Goal: Feedback & Contribution: Contribute content

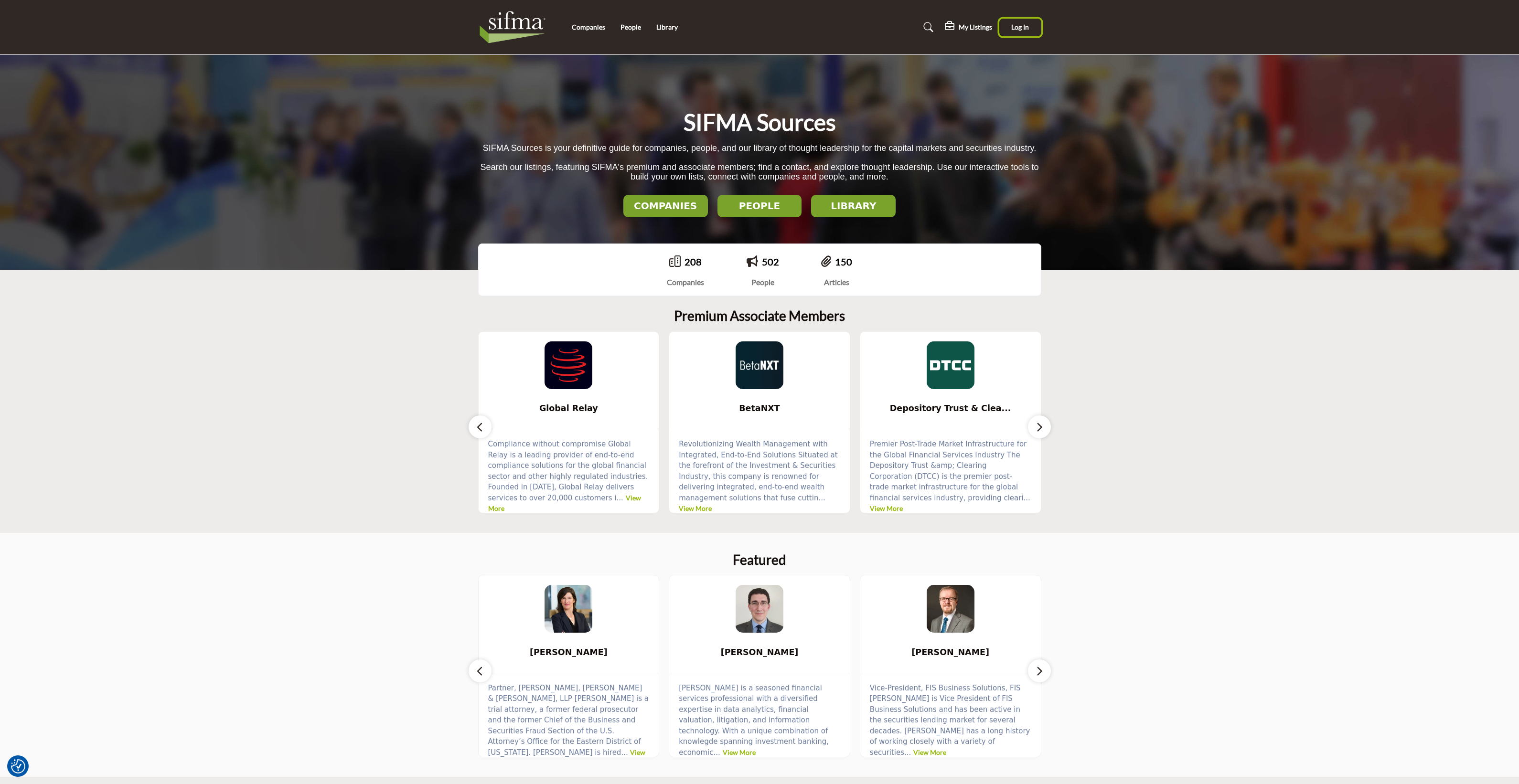
click at [1030, 27] on button "Log In" at bounding box center [1020, 27] width 42 height 18
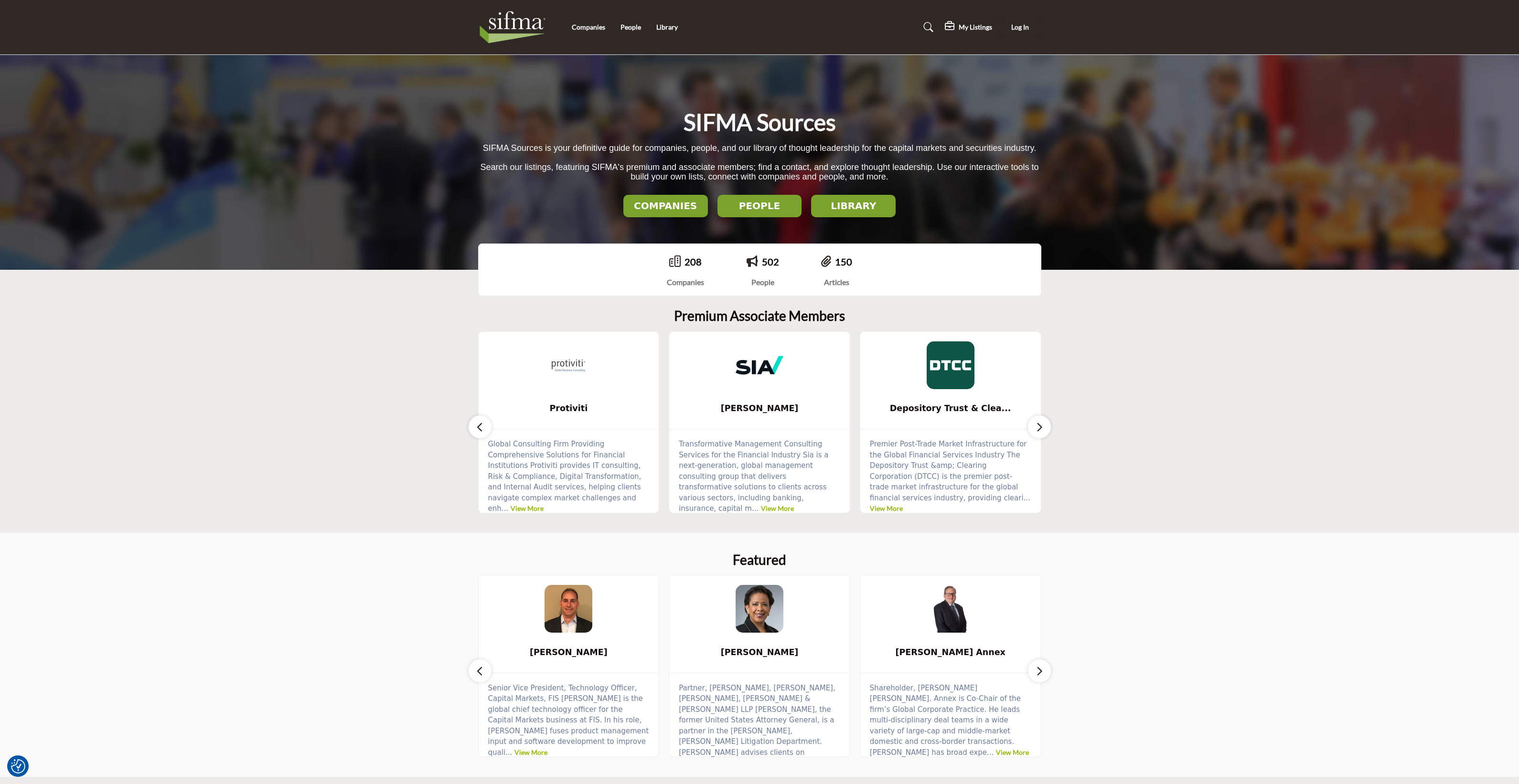
click at [848, 210] on h2 "LIBRARY" at bounding box center [853, 205] width 79 height 11
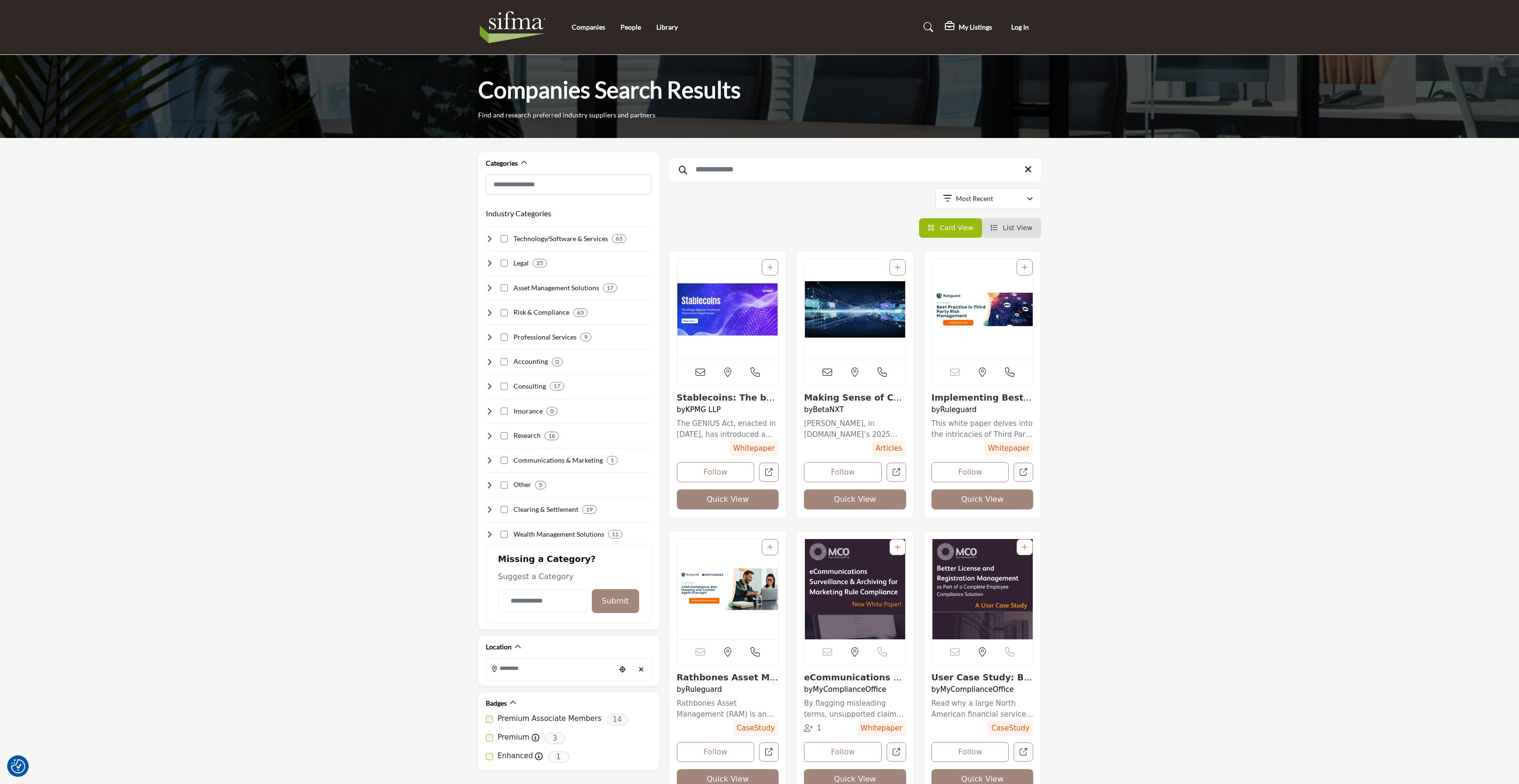
click at [973, 31] on h5 "My Listings" at bounding box center [975, 27] width 34 height 9
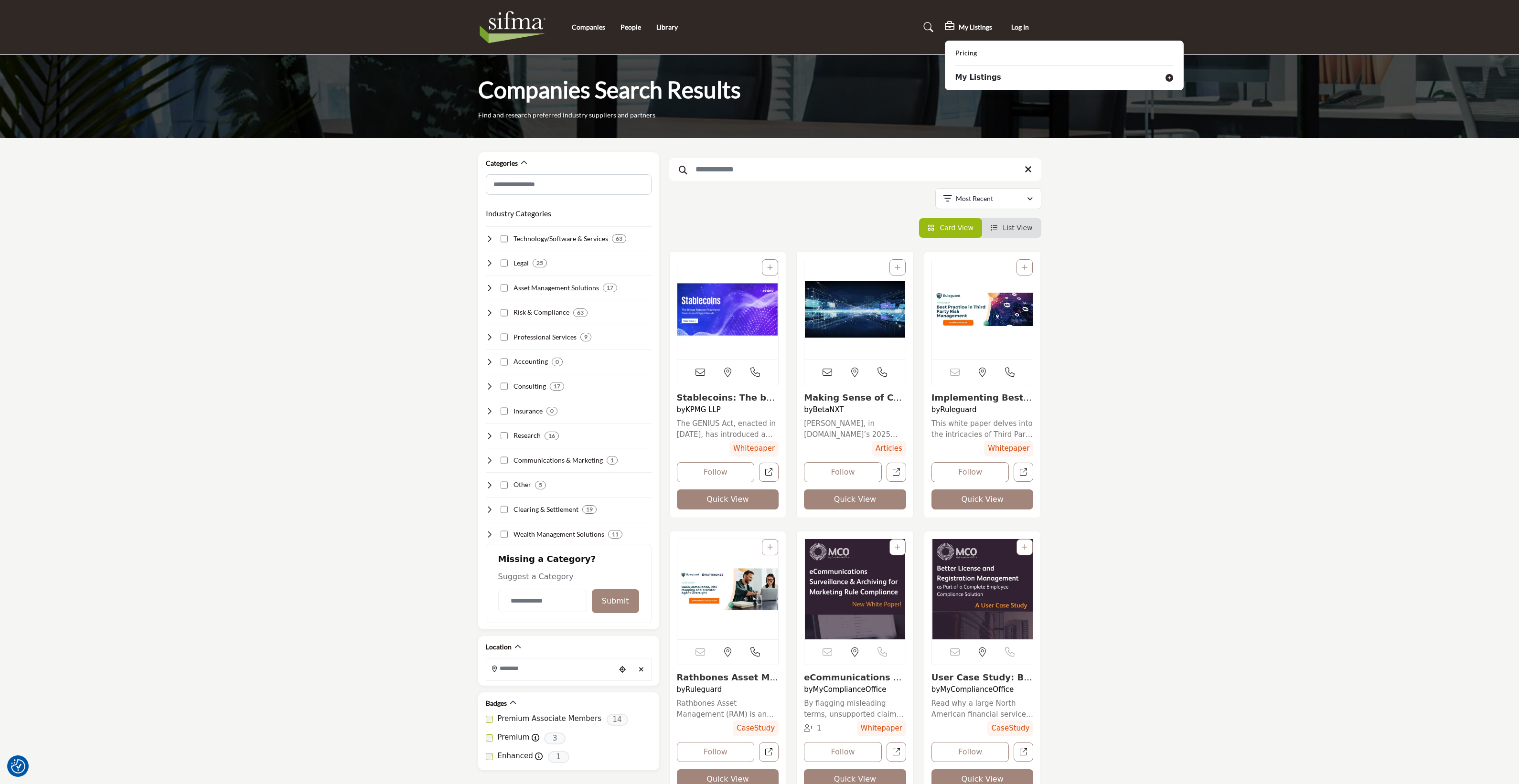
click at [974, 80] on b "My Listings" at bounding box center [978, 77] width 46 height 11
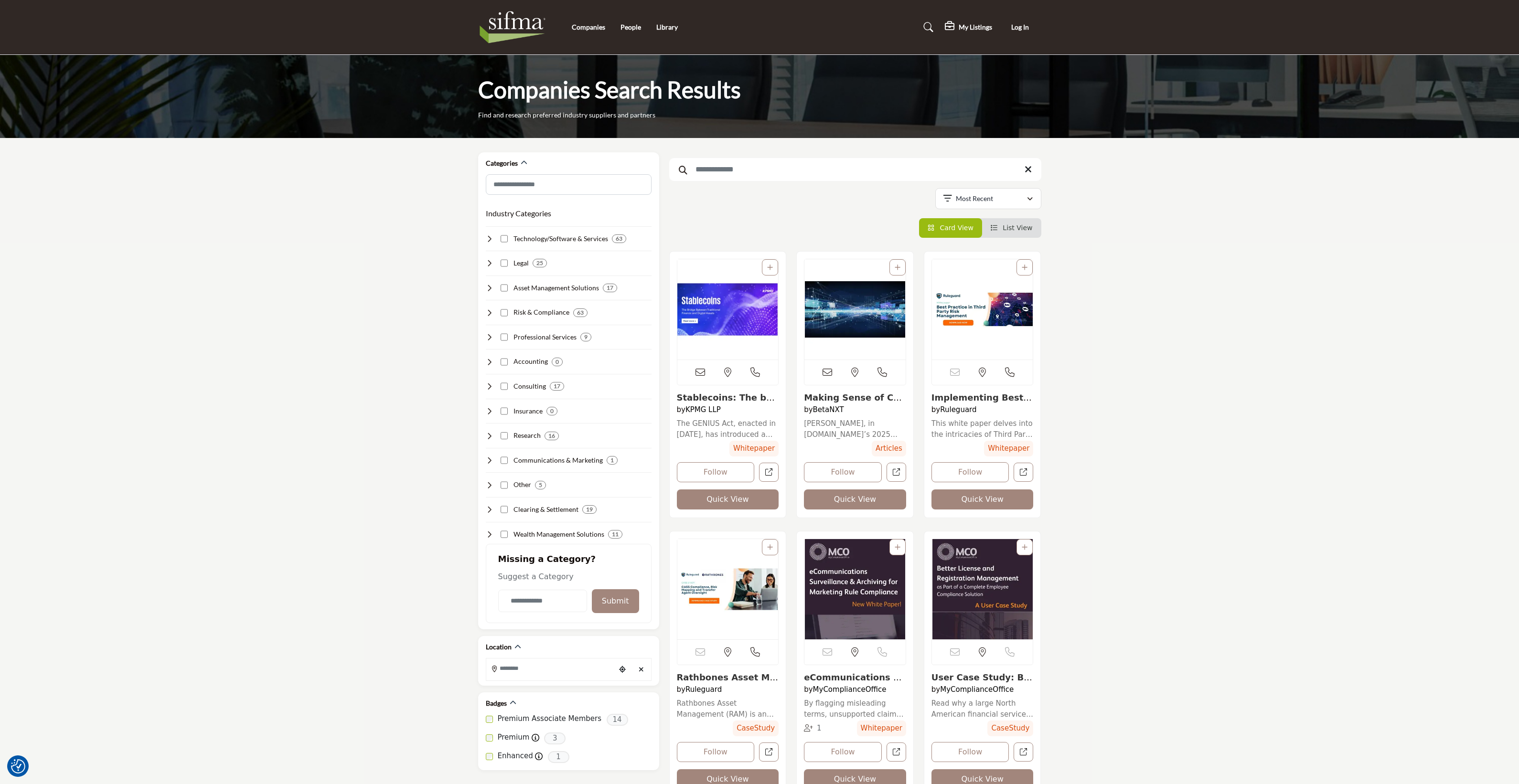
click at [603, 21] on div "Companies People Library" at bounding box center [759, 27] width 573 height 38
click at [592, 26] on link "Companies" at bounding box center [589, 27] width 34 height 8
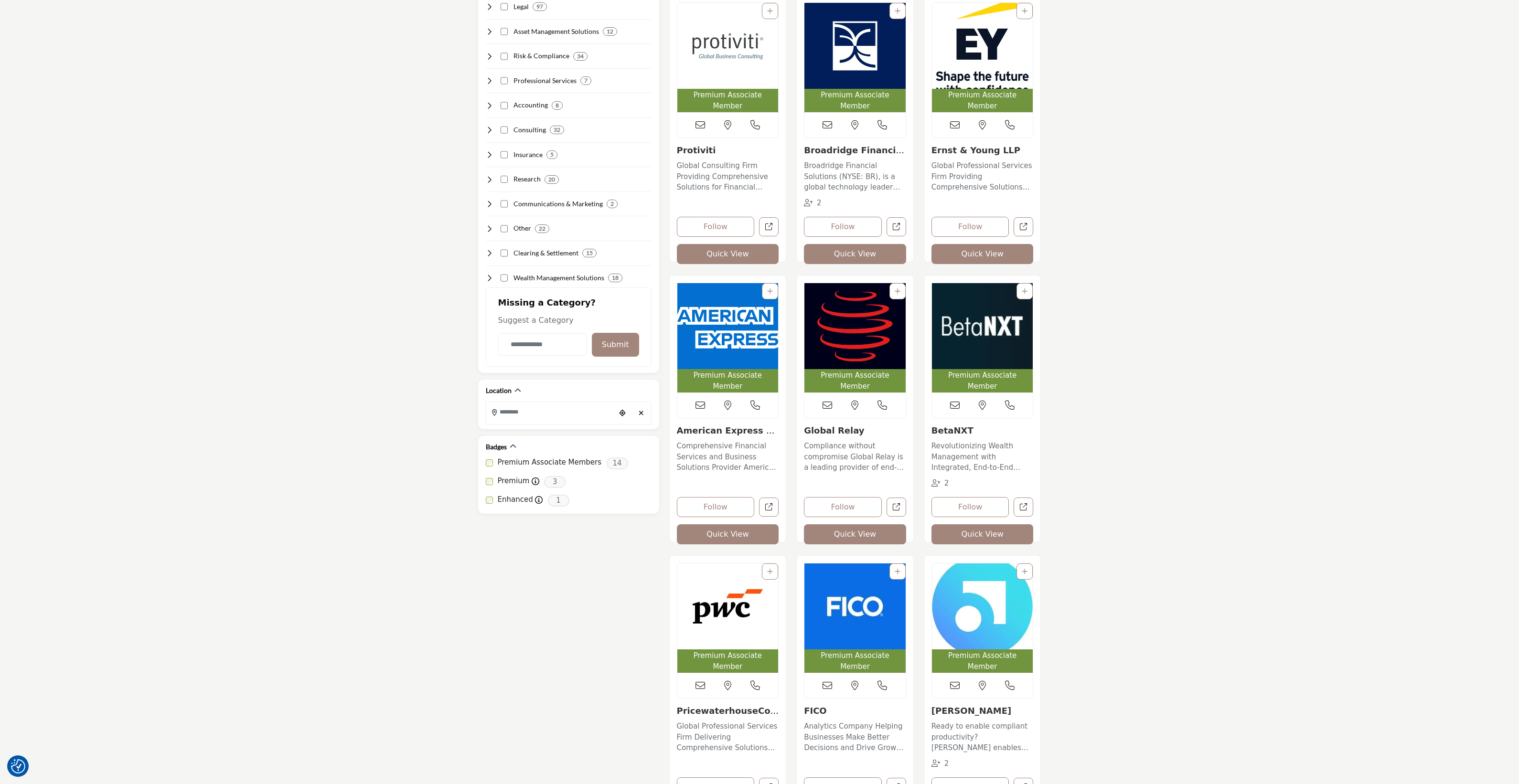
scroll to position [934, 0]
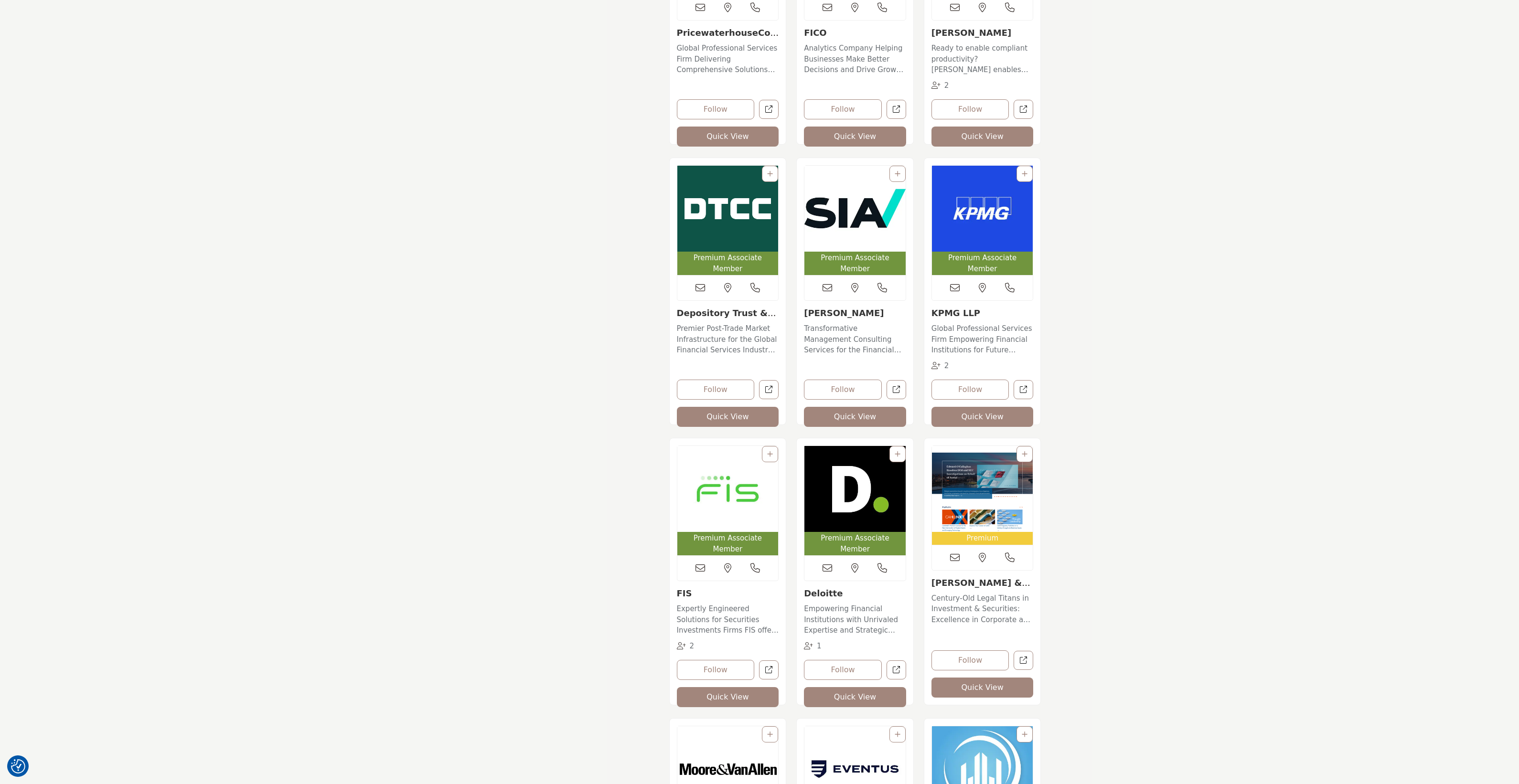
click at [845, 507] on img "Open Listing in new tab" at bounding box center [855, 488] width 101 height 86
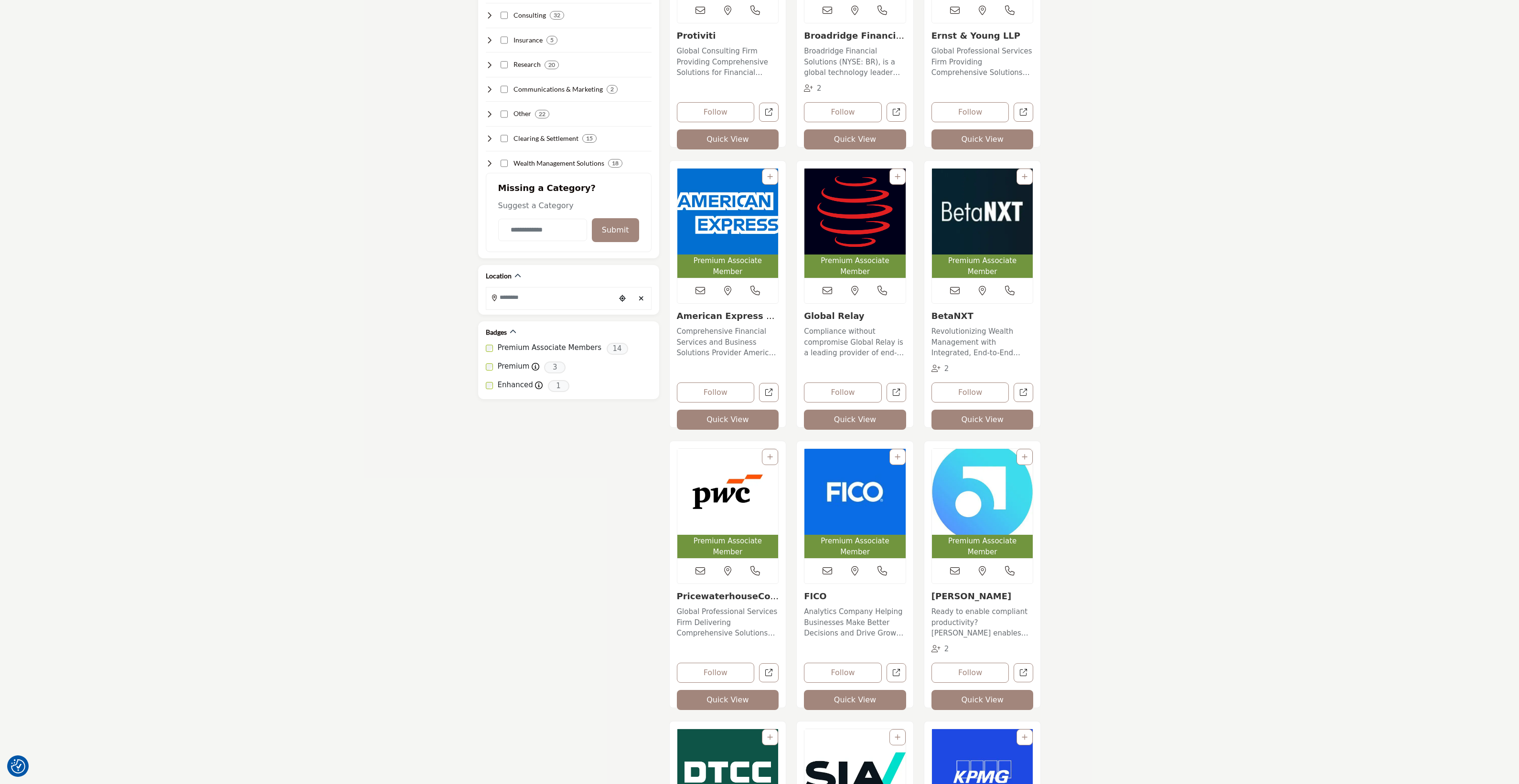
scroll to position [371, 0]
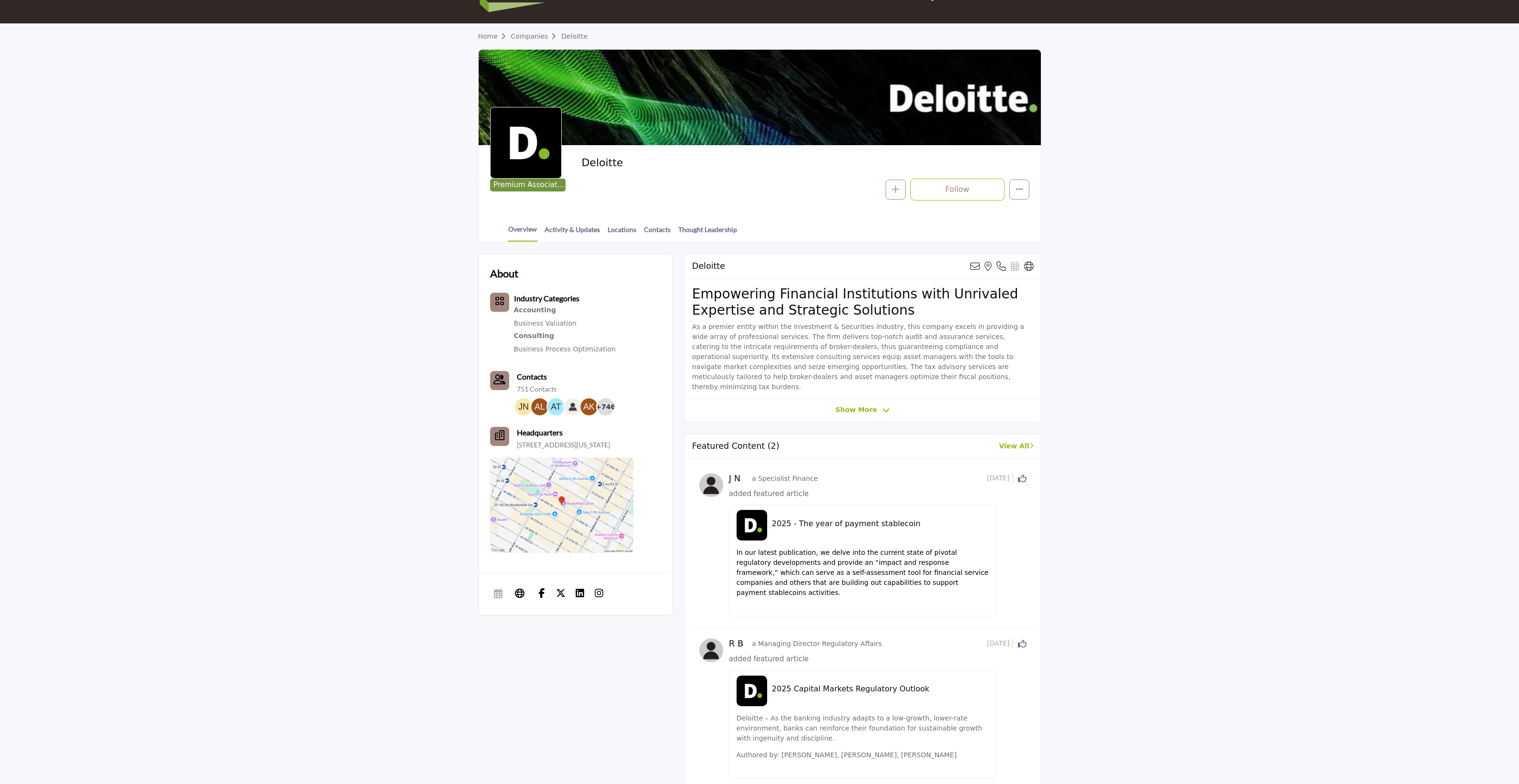
scroll to position [32, 0]
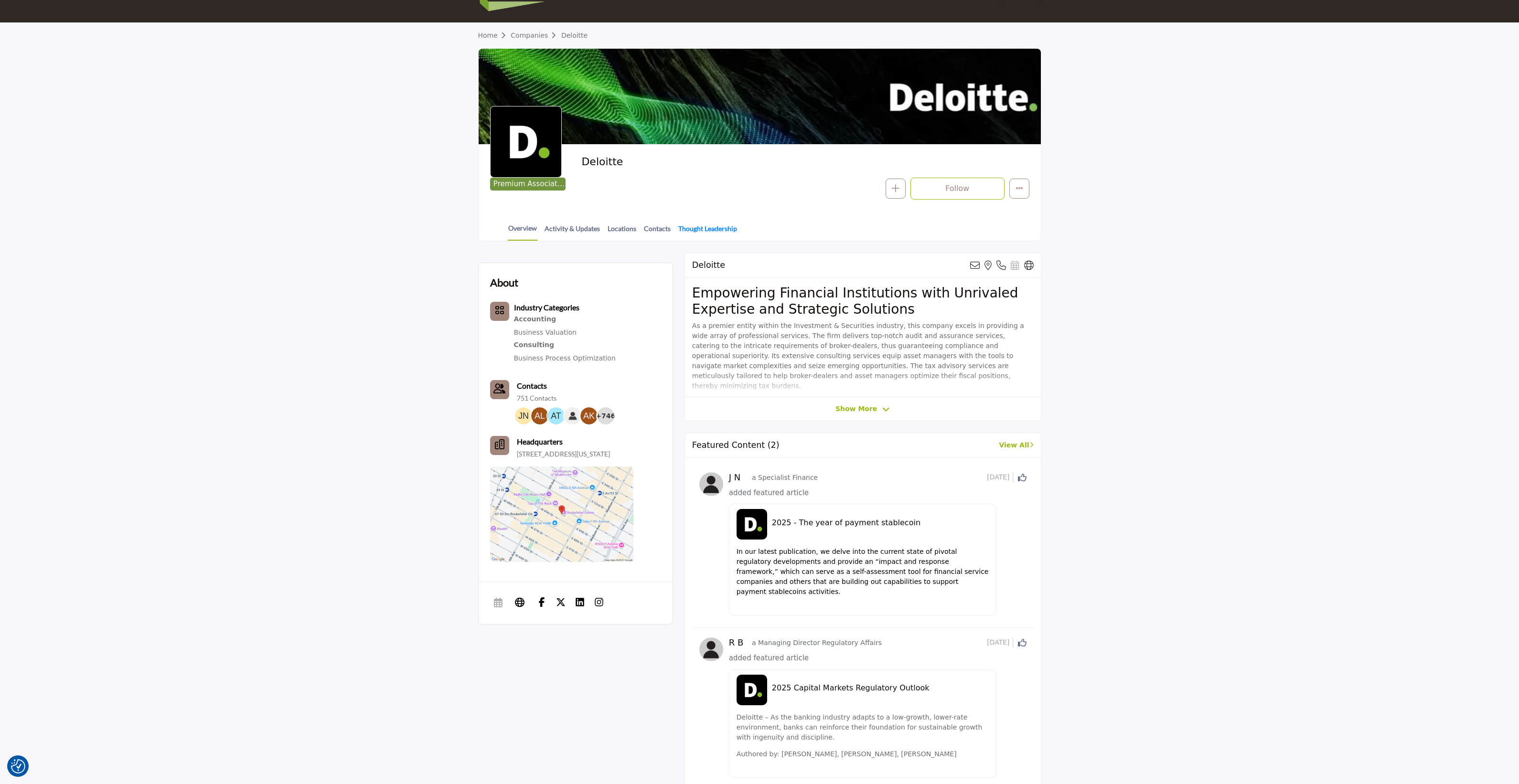
click at [691, 227] on link "Thought Leadership" at bounding box center [707, 232] width 60 height 17
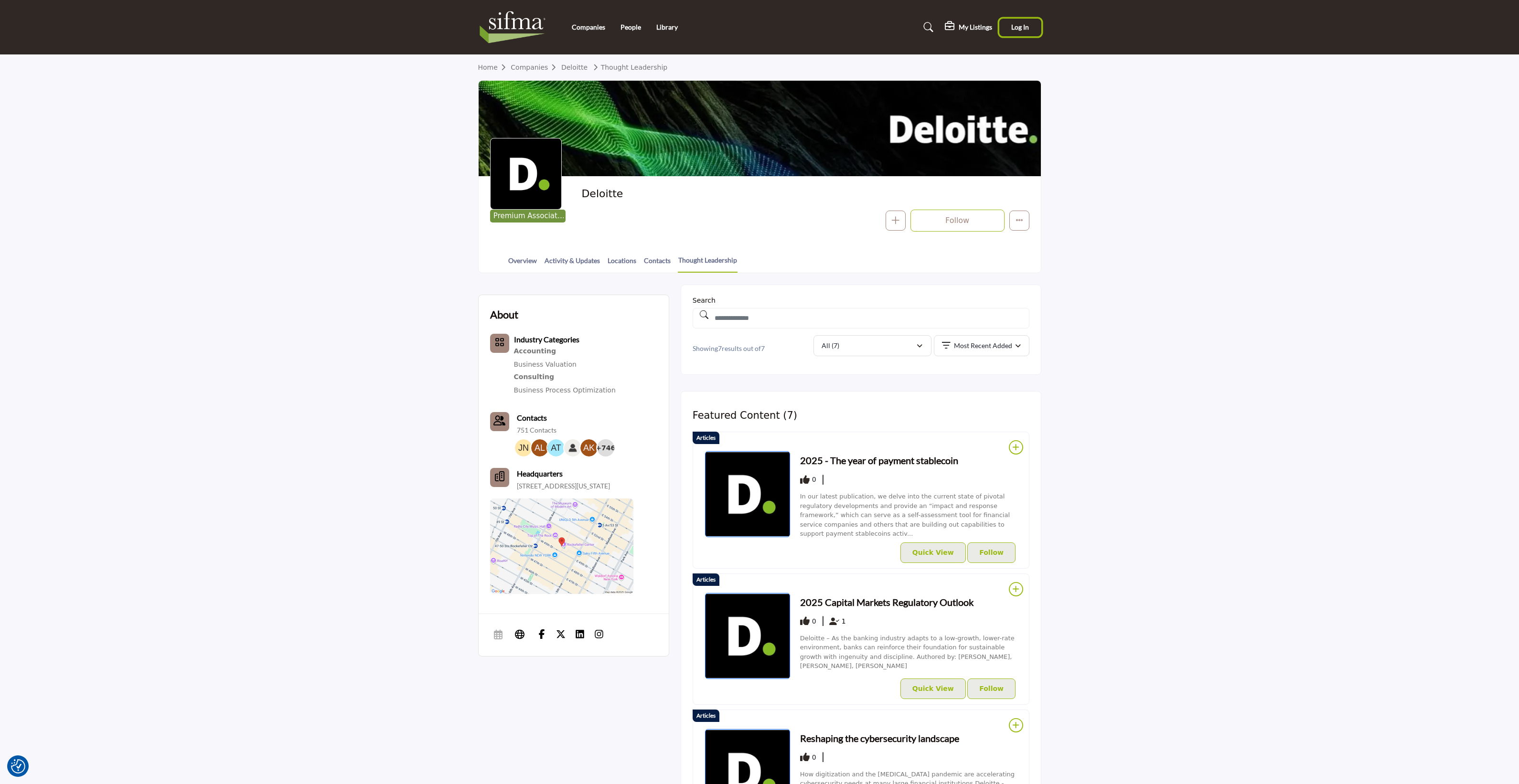
click at [1020, 25] on span "Log In" at bounding box center [1020, 27] width 18 height 8
click at [1023, 414] on icon at bounding box center [1025, 414] width 9 height 9
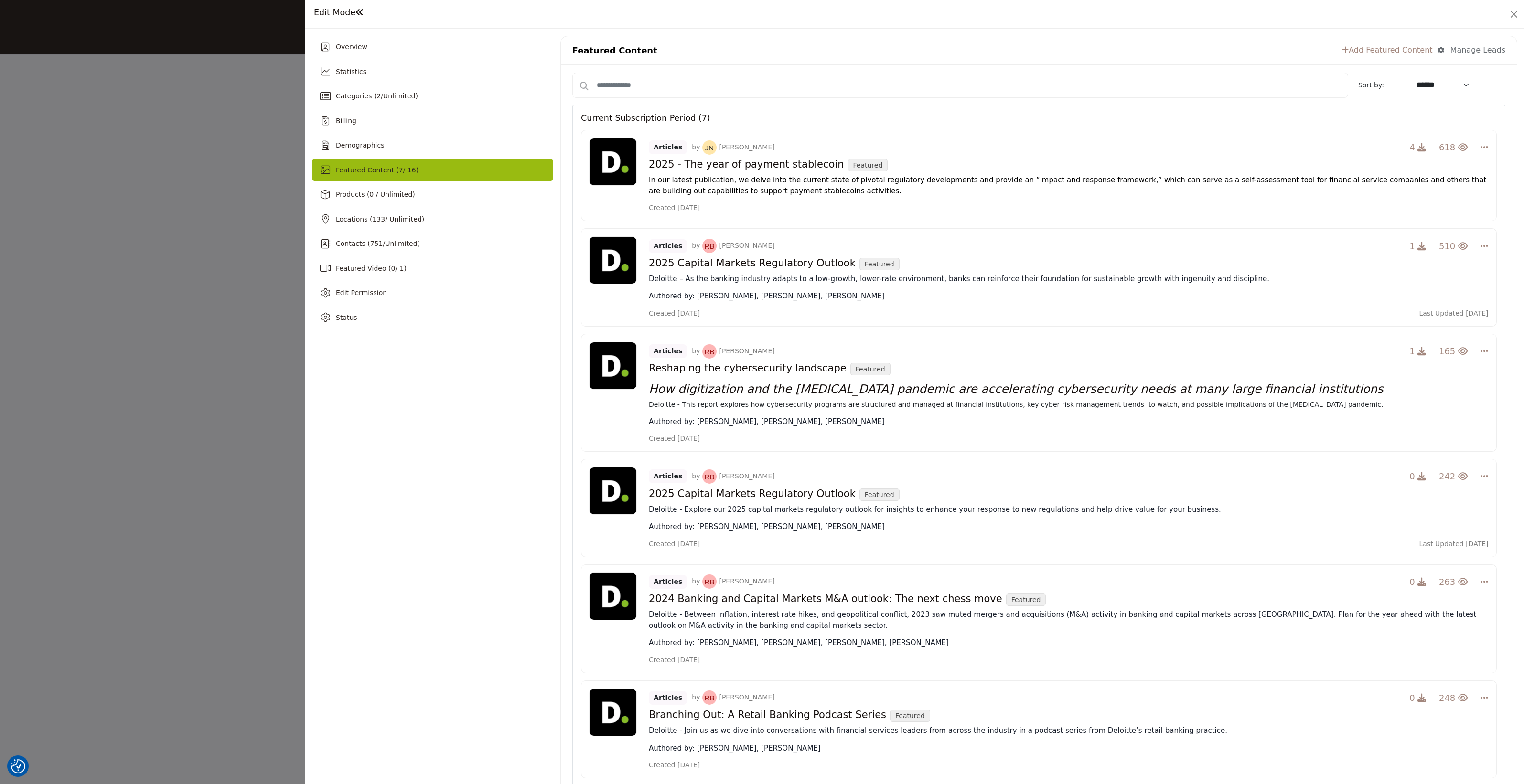
click at [1381, 46] on link "Add Featured Content" at bounding box center [1387, 50] width 91 height 11
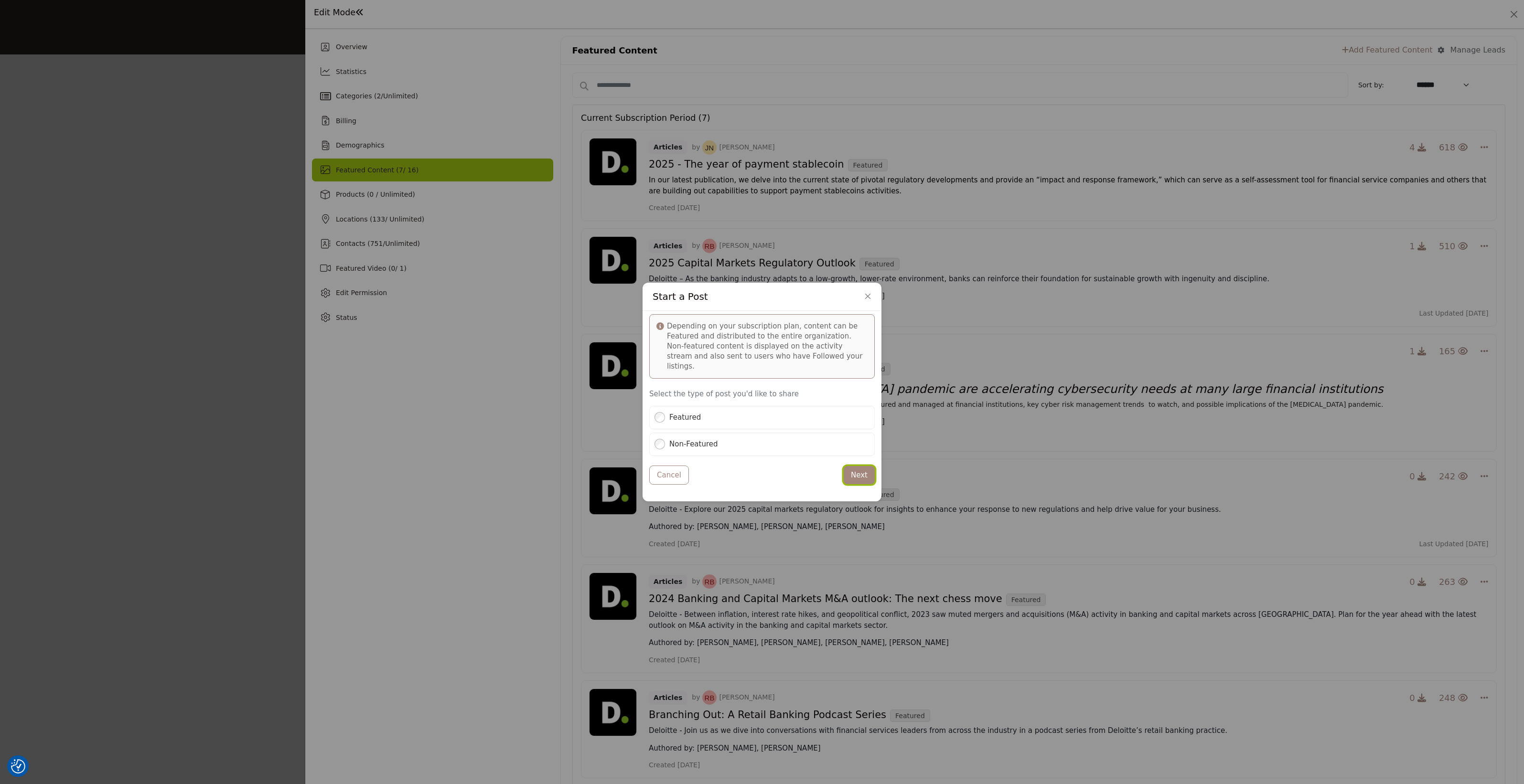
click at [851, 468] on button "Next" at bounding box center [859, 475] width 31 height 18
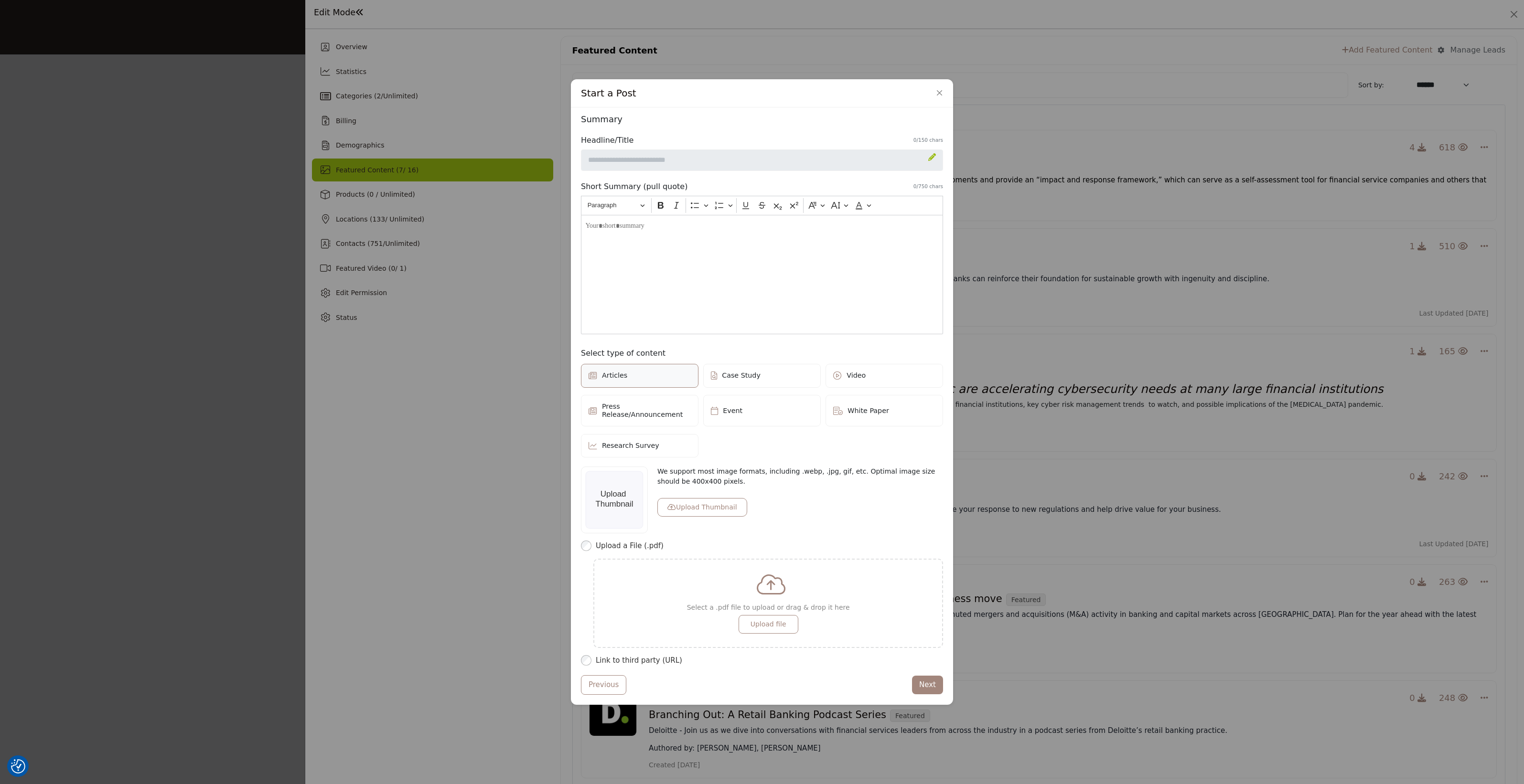
click at [930, 156] on icon at bounding box center [932, 157] width 8 height 8
click at [725, 157] on input "Enter a compelling headline" at bounding box center [762, 160] width 362 height 22
paste input "**********"
click at [713, 148] on div "**********" at bounding box center [762, 153] width 362 height 37
click at [712, 157] on input "**********" at bounding box center [762, 160] width 362 height 22
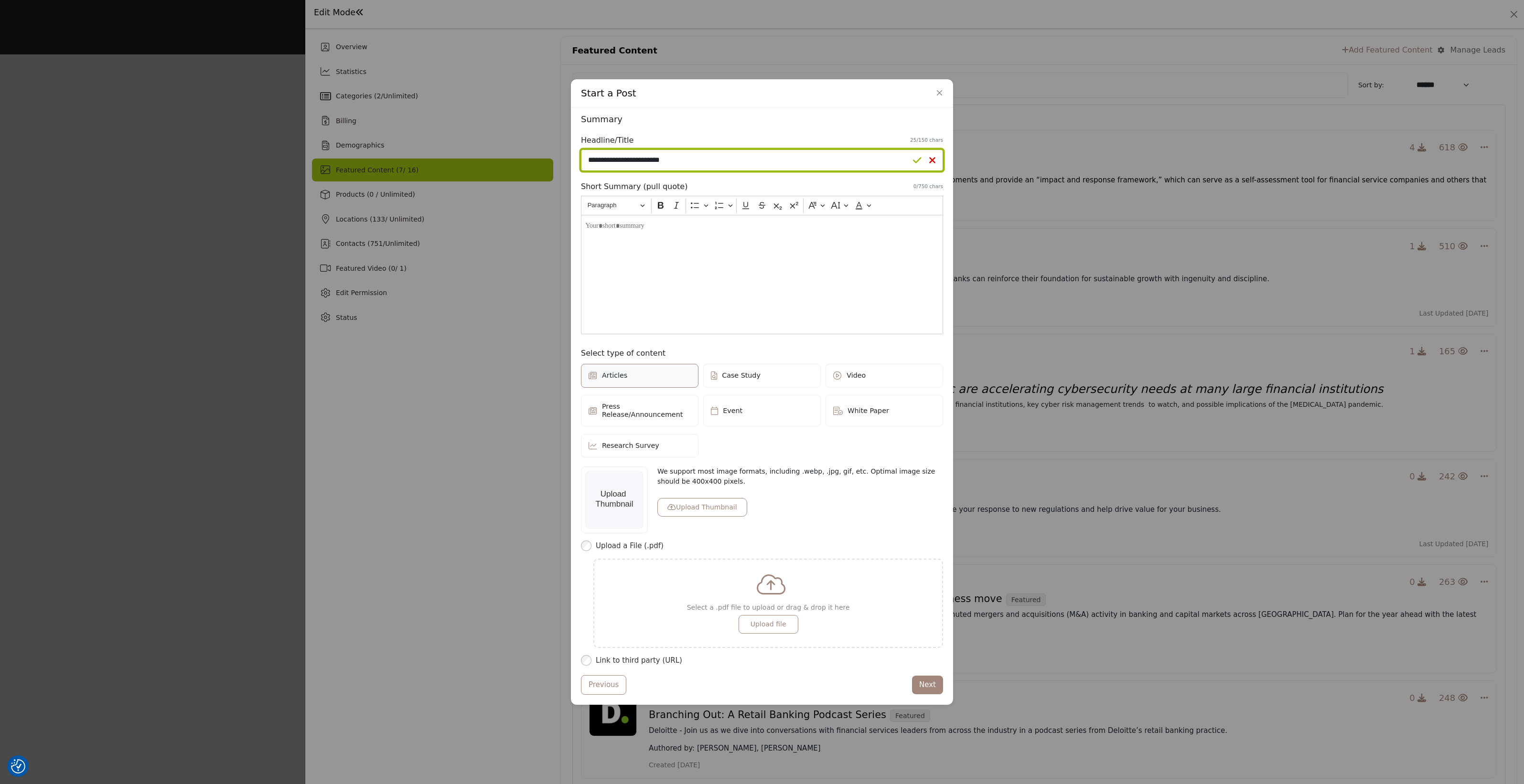
paste input "**********"
type input "**********"
click at [708, 277] on div "Editor editing area: main" at bounding box center [762, 274] width 362 height 119
click at [758, 283] on div "Editor editing area: main" at bounding box center [762, 274] width 362 height 119
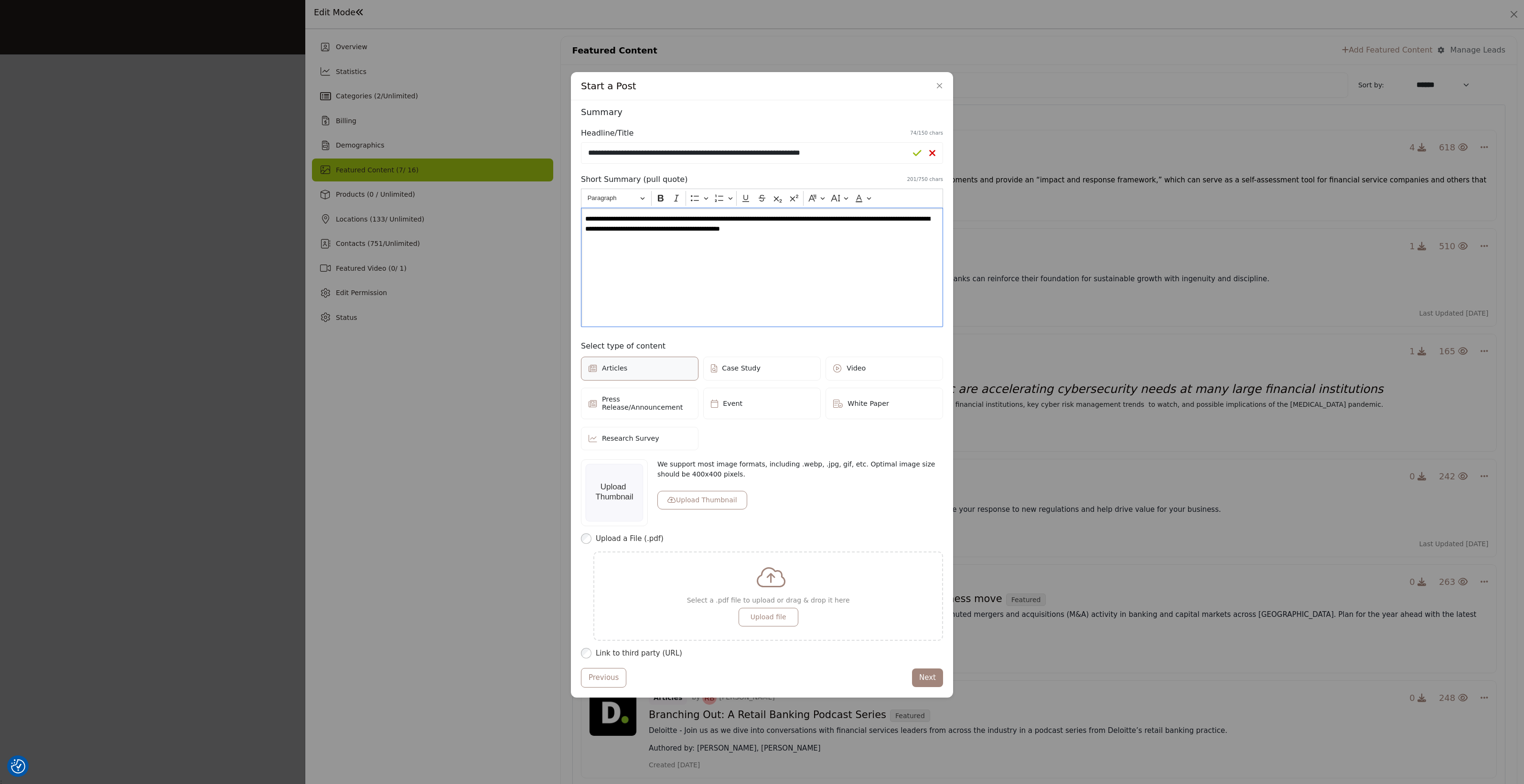
scroll to position [10, 0]
click at [655, 652] on label "Link to third party (URL)" at bounding box center [769, 650] width 347 height 11
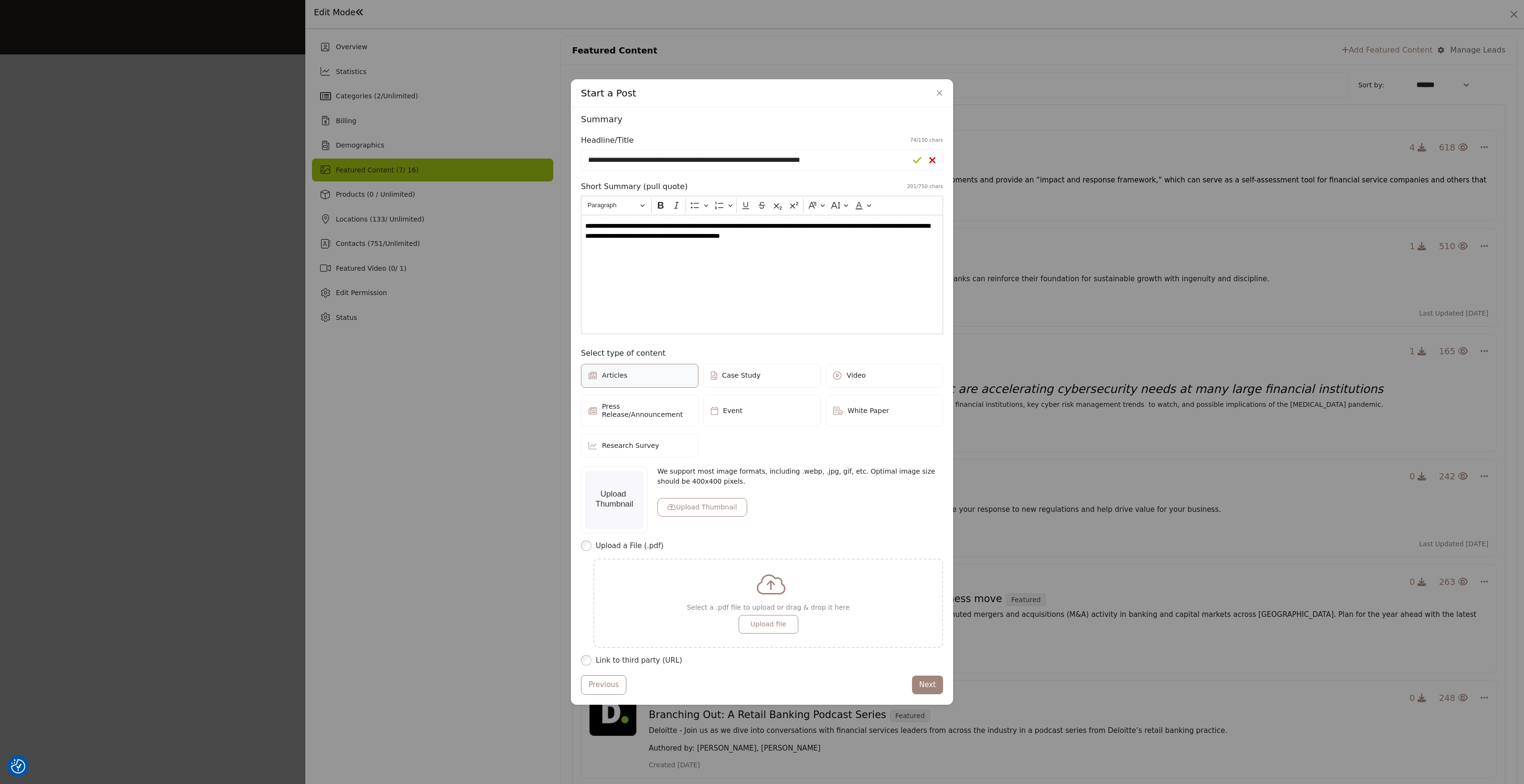
click at [643, 410] on span "Press Release/Announcement" at bounding box center [646, 410] width 89 height 16
click at [648, 378] on label "Articles" at bounding box center [640, 375] width 118 height 24
click at [914, 158] on icon at bounding box center [917, 160] width 9 height 9
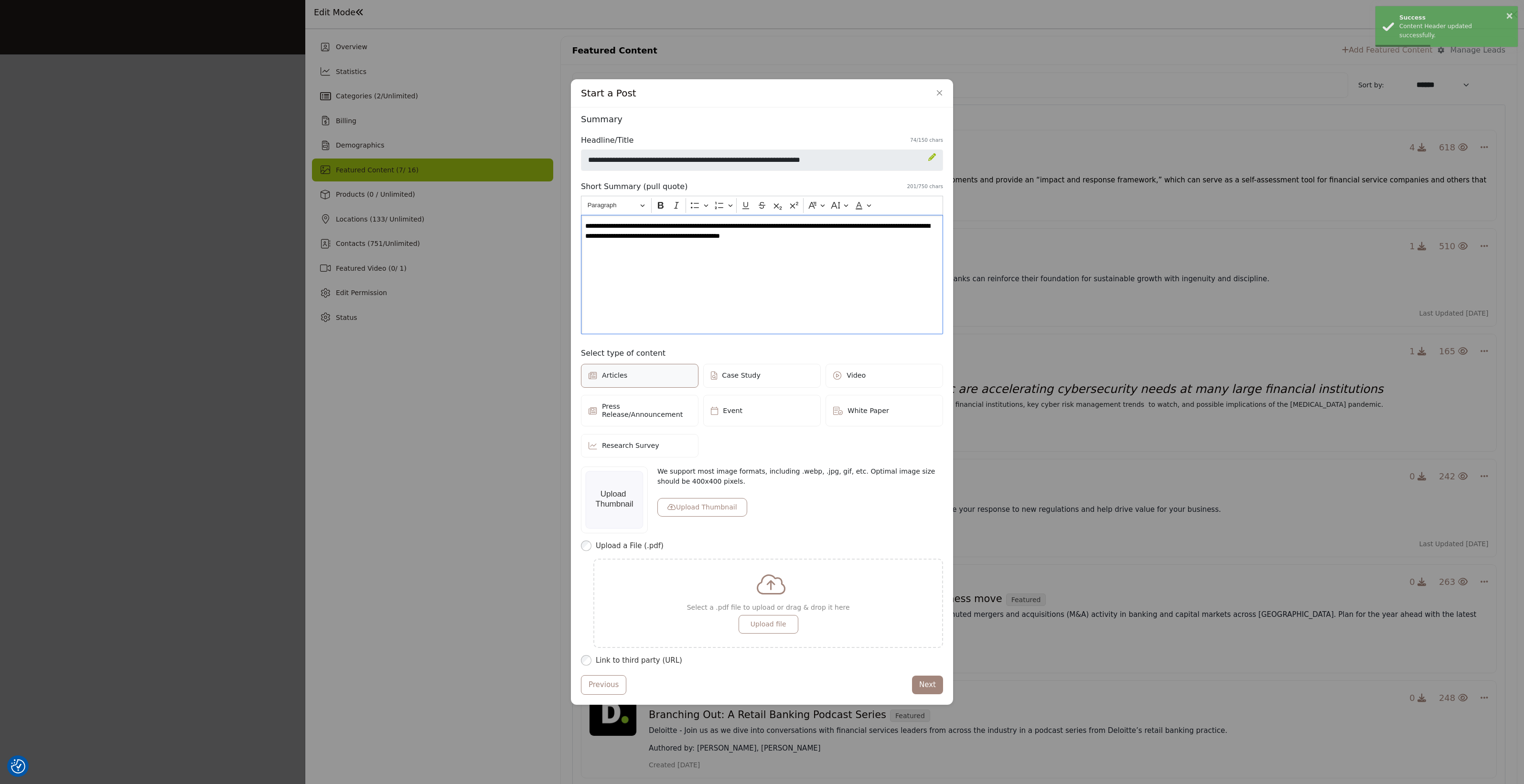
click at [848, 293] on div "**********" at bounding box center [762, 274] width 362 height 119
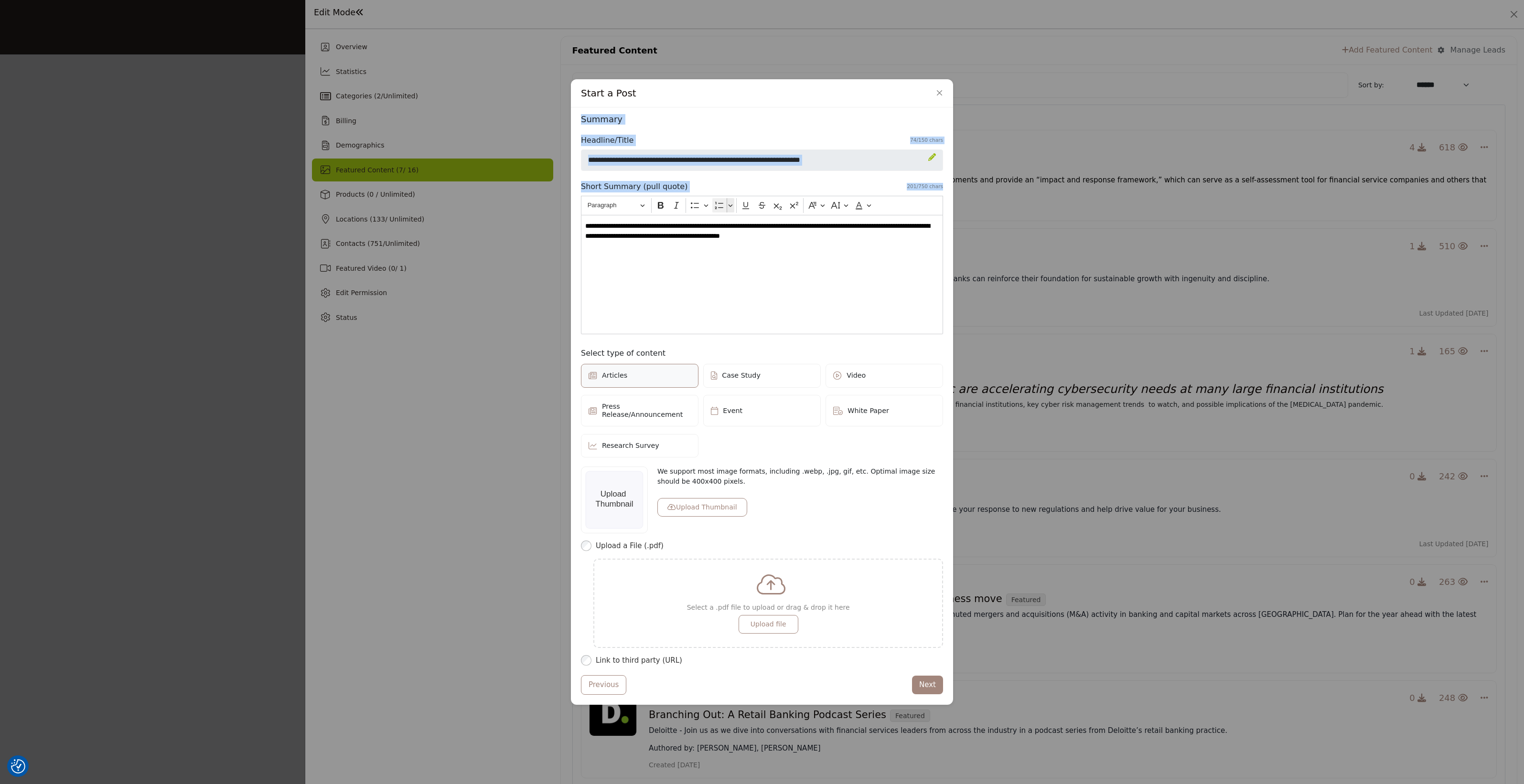
drag, startPoint x: 756, startPoint y: 99, endPoint x: 718, endPoint y: 208, distance: 115.4
click at [718, 208] on div "Start a Post Depending on your subscription plan, content can be Featured and d…" at bounding box center [762, 392] width 382 height 626
drag, startPoint x: 718, startPoint y: 208, endPoint x: 754, endPoint y: 274, distance: 75.2
click at [754, 274] on div "**********" at bounding box center [762, 274] width 362 height 119
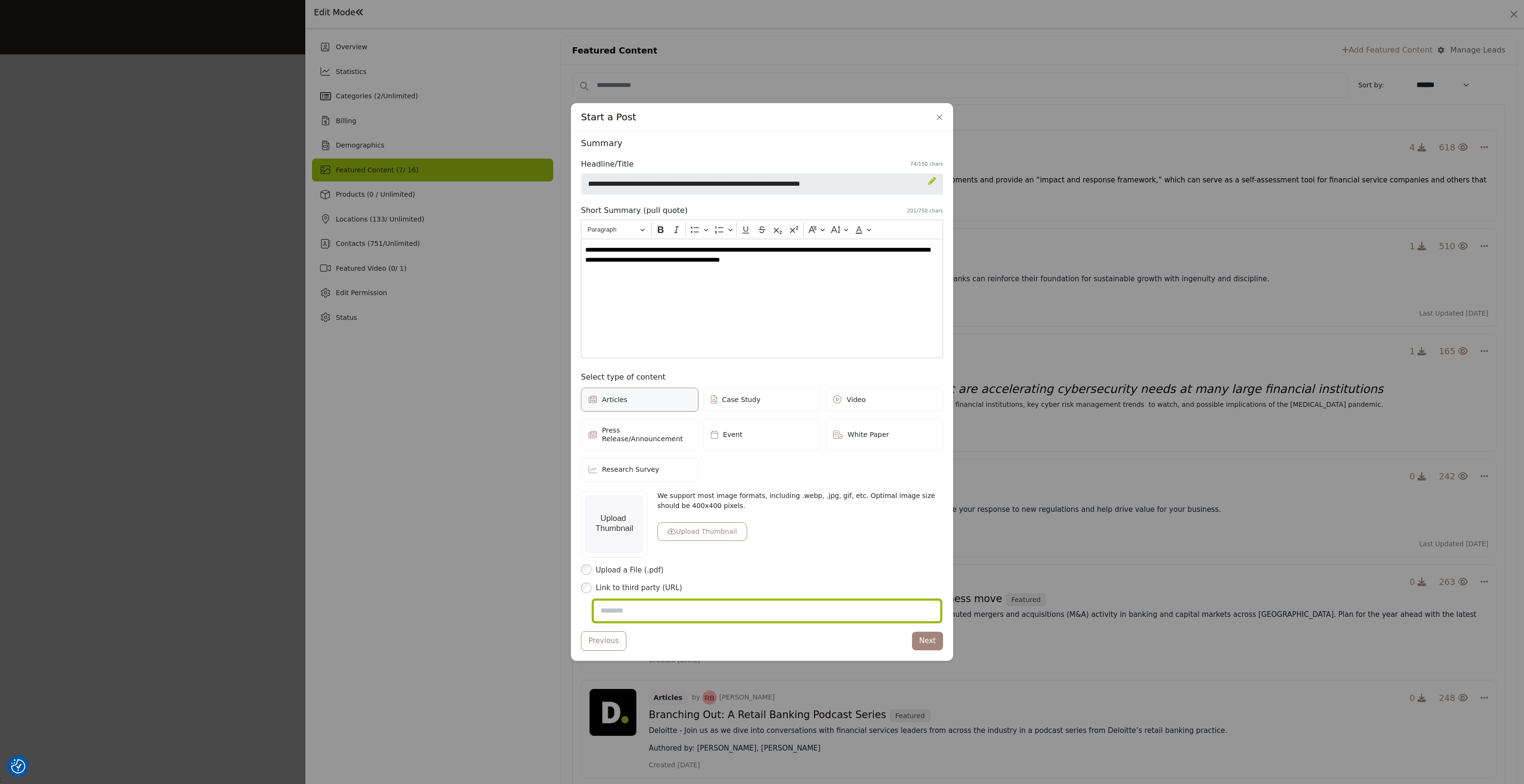
click at [654, 614] on input "Post Website URL" at bounding box center [767, 611] width 347 height 22
click at [640, 610] on input "Post Website URL" at bounding box center [767, 611] width 347 height 22
paste input "**********"
type input "**********"
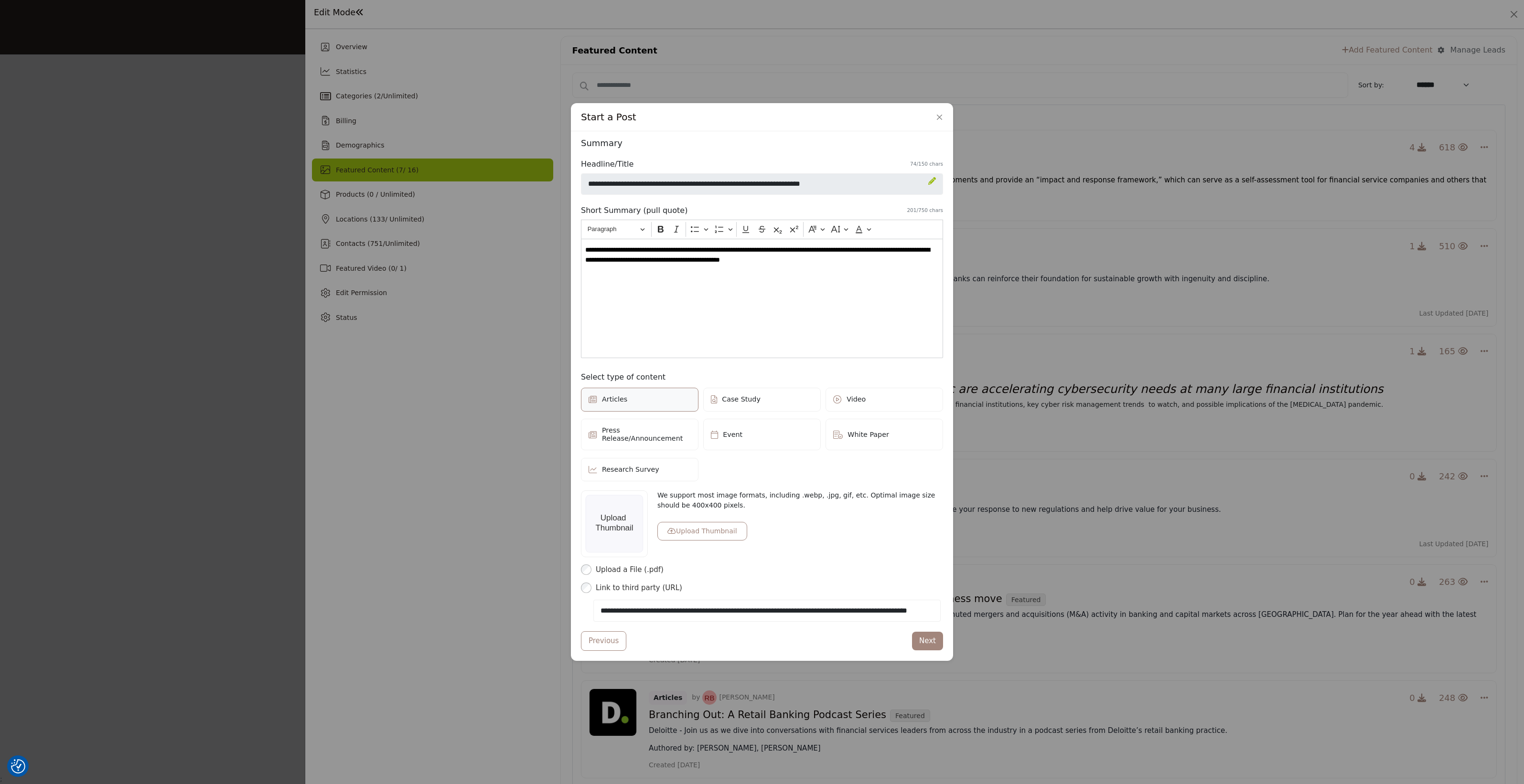
scroll to position [0, 0]
click at [751, 310] on div "**********" at bounding box center [762, 299] width 362 height 119
drag, startPoint x: 885, startPoint y: 274, endPoint x: 572, endPoint y: 244, distance: 314.4
click at [572, 244] on div "Depending on your subscription plan, content can be Featured and distributed to…" at bounding box center [762, 396] width 382 height 530
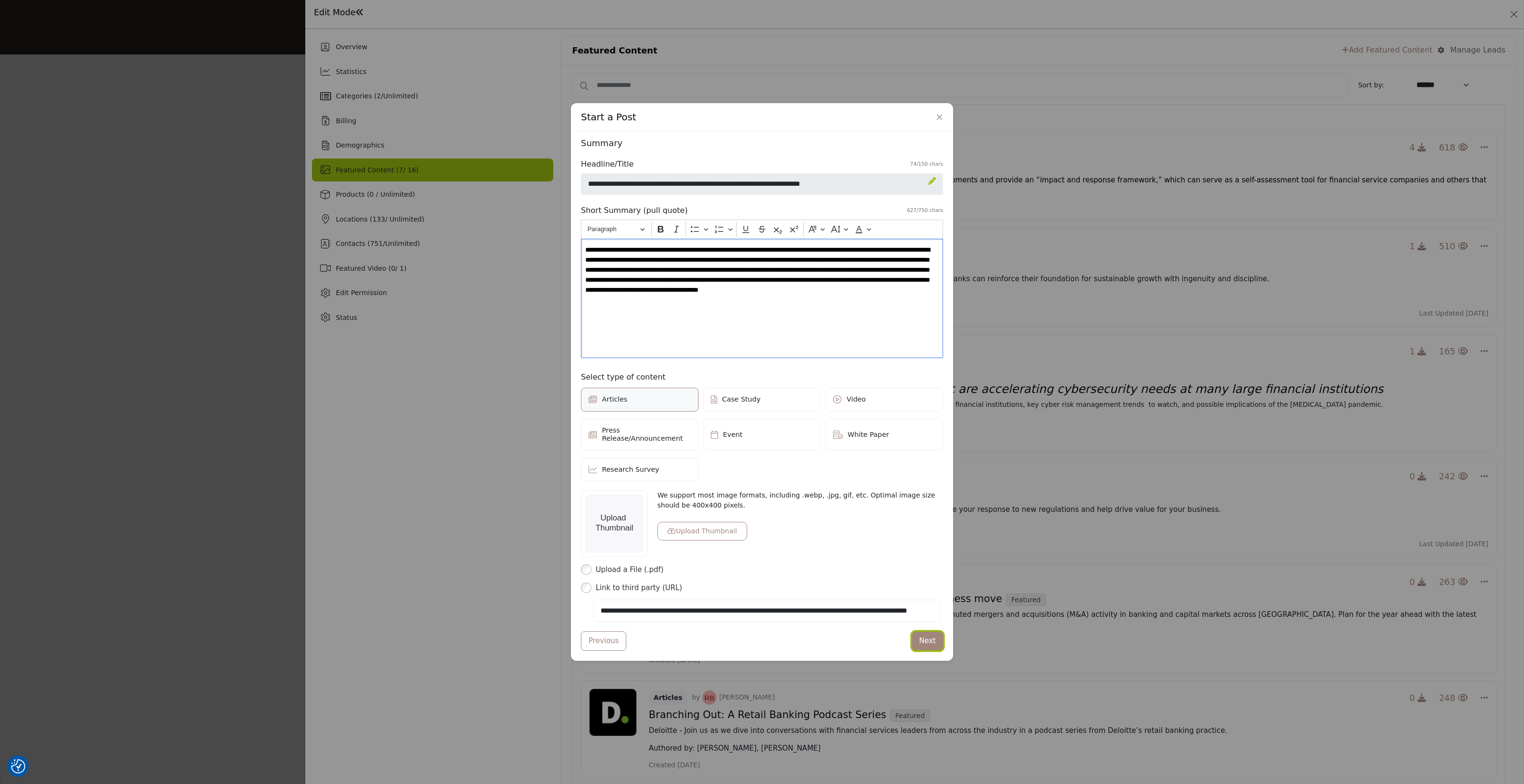
click at [935, 644] on button "Next" at bounding box center [928, 640] width 31 height 18
click at [688, 538] on button "Upload Thumbnail" at bounding box center [702, 531] width 90 height 18
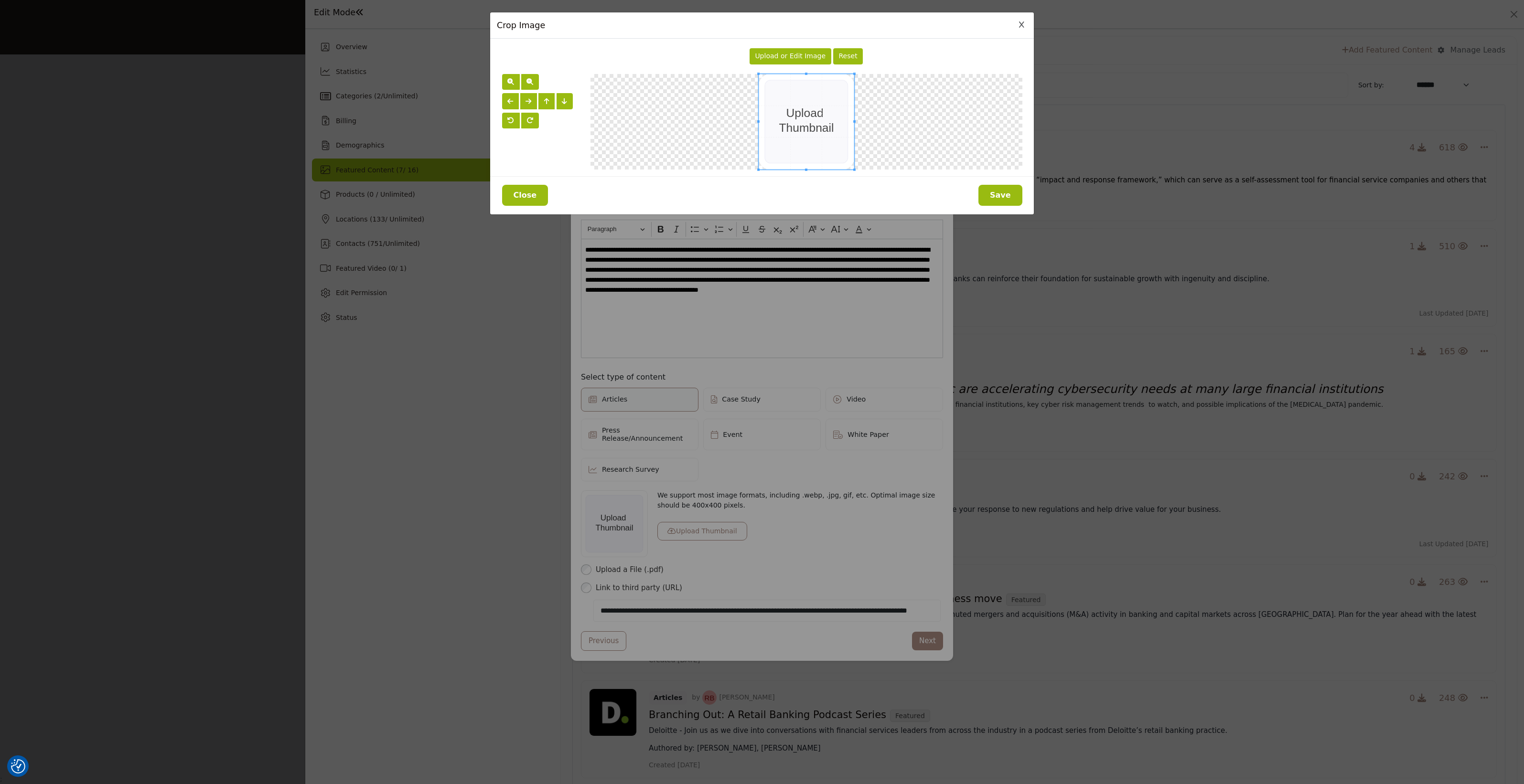
click at [798, 68] on div "Upload or Edit Image Reset" at bounding box center [806, 58] width 442 height 25
click at [798, 60] on span "Upload or Edit Image" at bounding box center [790, 56] width 71 height 8
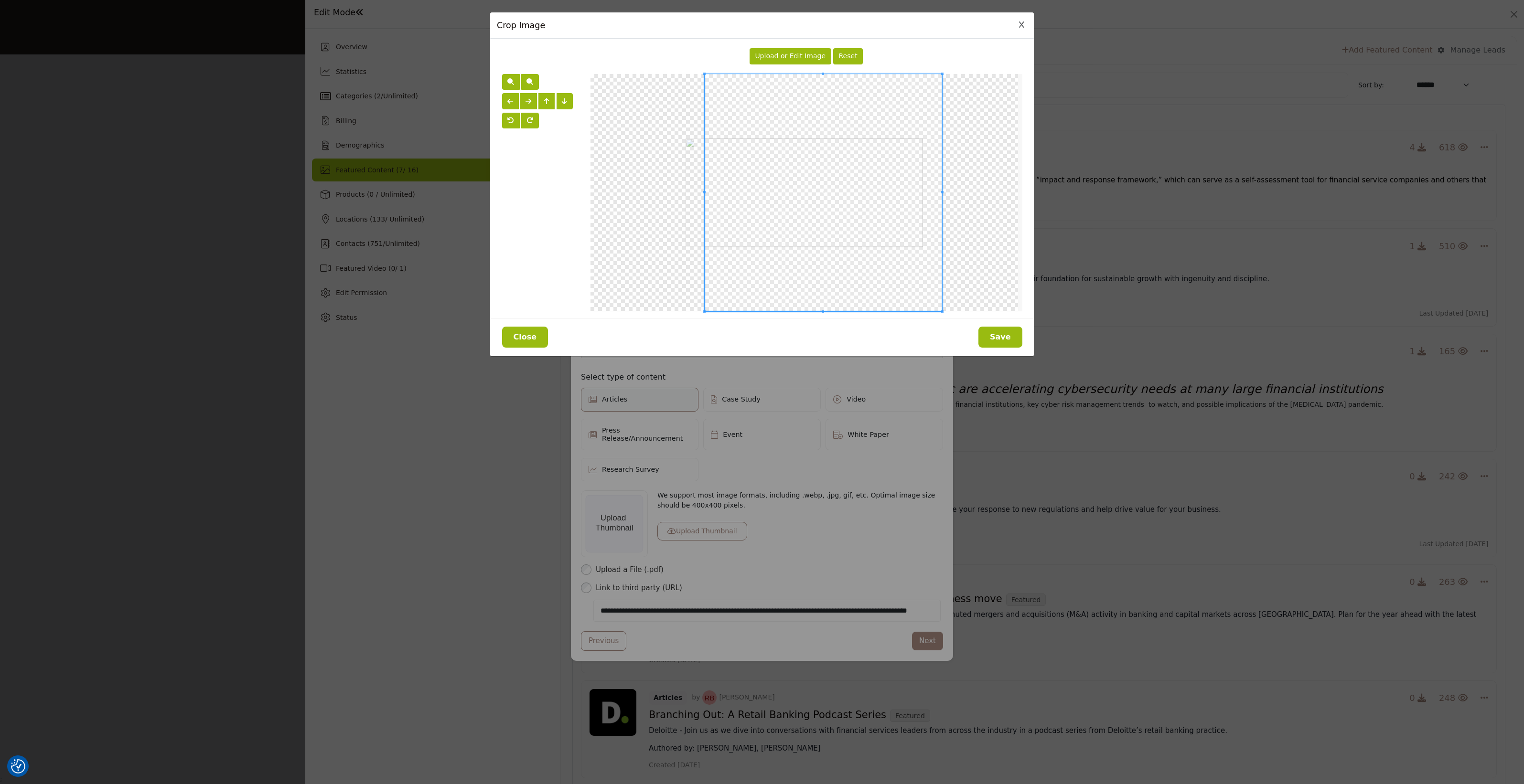
click at [853, 212] on span at bounding box center [823, 192] width 237 height 237
click at [893, 237] on span at bounding box center [855, 192] width 237 height 237
click at [548, 101] on span "button" at bounding box center [547, 101] width 5 height 7
click at [562, 101] on span "button" at bounding box center [564, 101] width 5 height 7
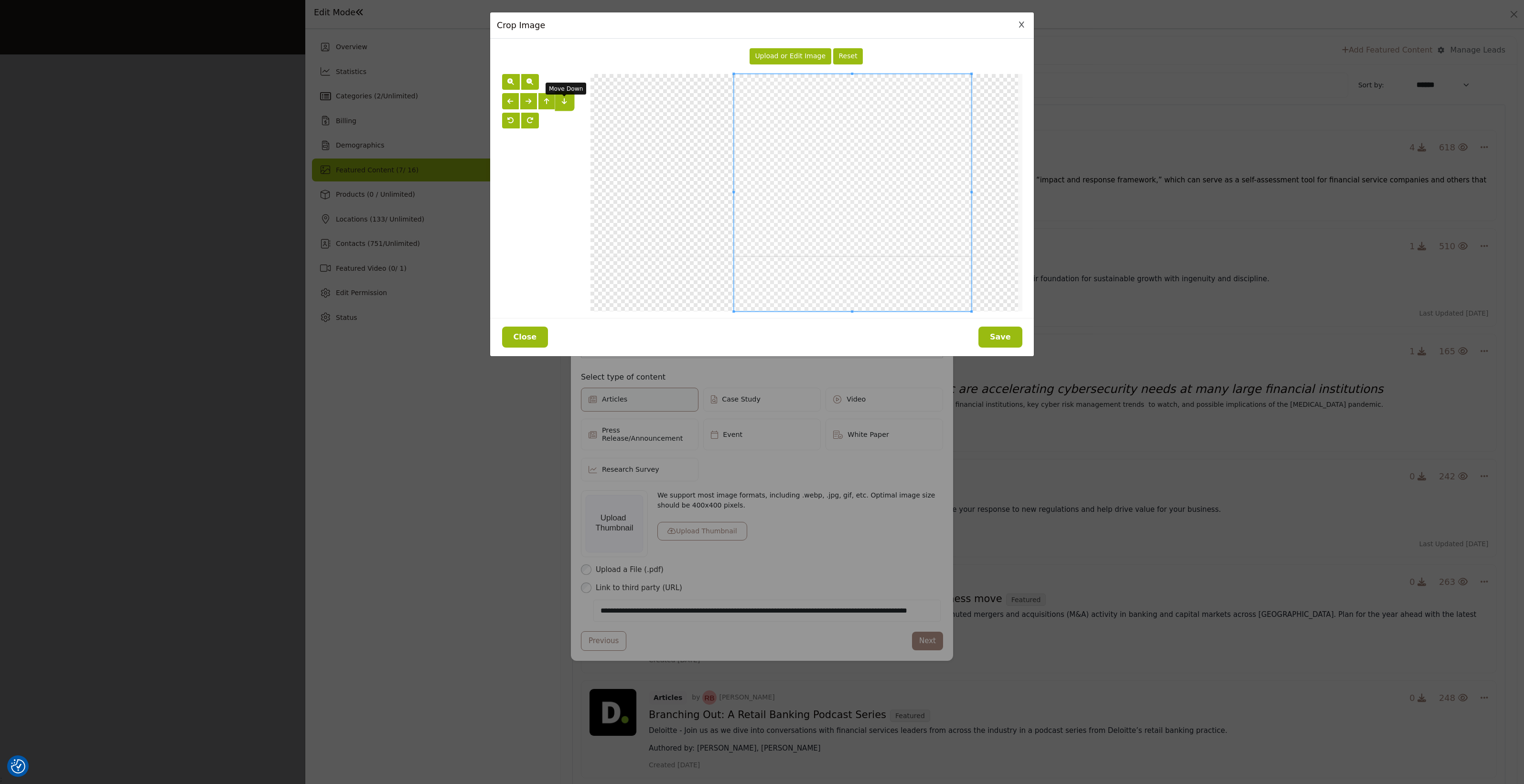
click at [562, 101] on span "button" at bounding box center [564, 101] width 5 height 7
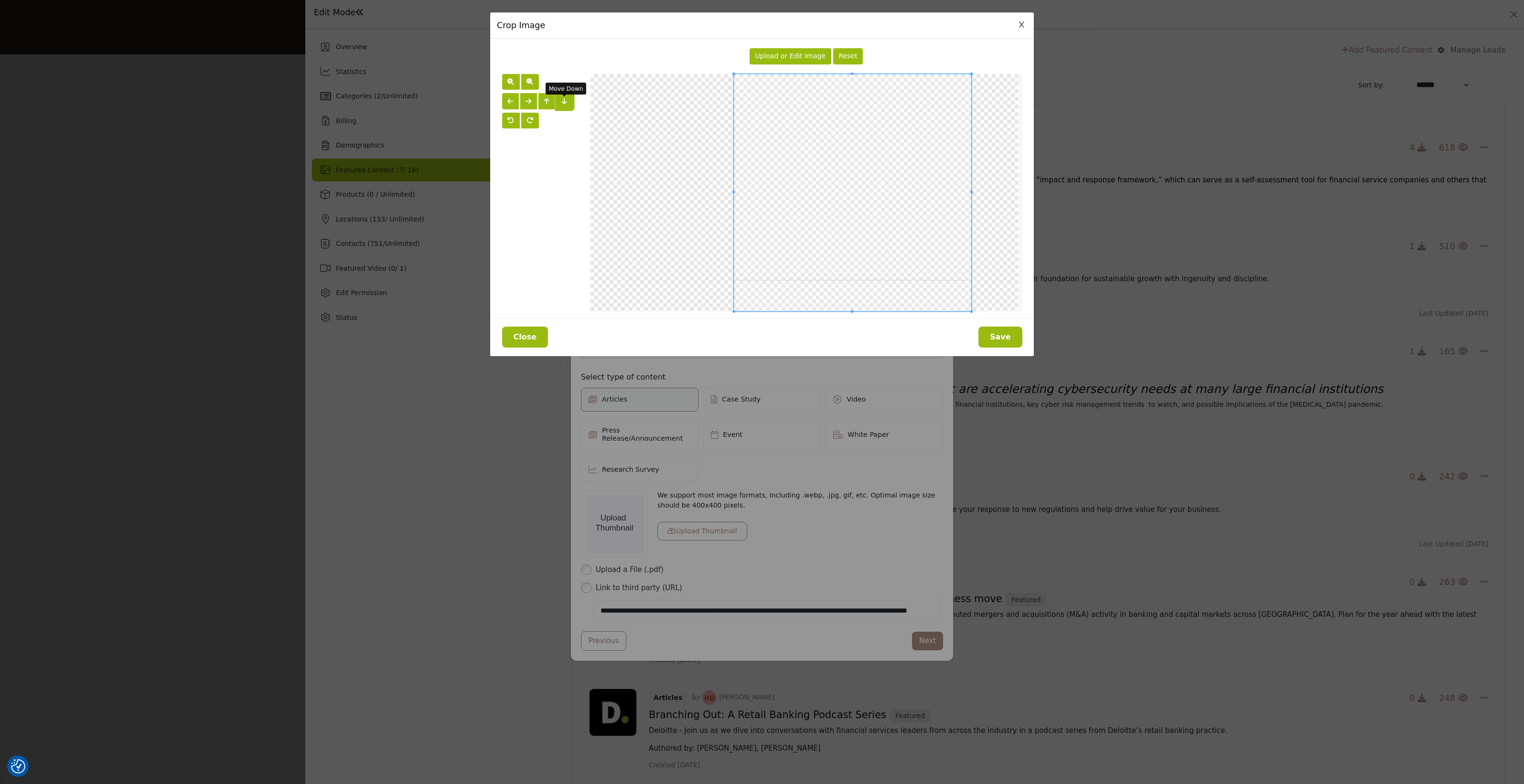
click at [562, 101] on span "button" at bounding box center [564, 101] width 5 height 7
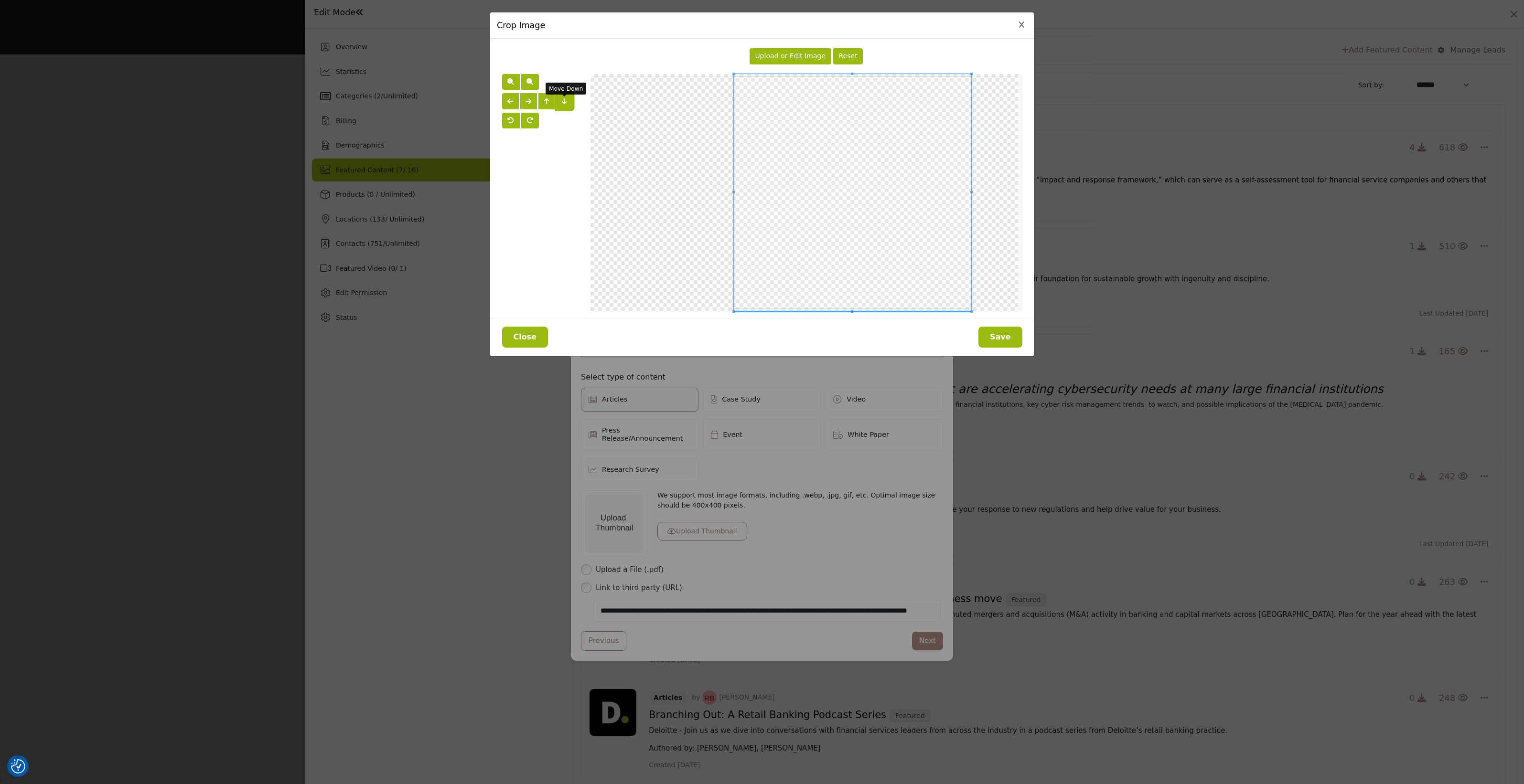
click at [562, 101] on span "button" at bounding box center [564, 101] width 5 height 7
click at [506, 80] on button "button" at bounding box center [511, 82] width 18 height 16
click at [512, 83] on span "button" at bounding box center [511, 81] width 7 height 7
click at [529, 83] on span "button" at bounding box center [529, 81] width 7 height 7
click at [534, 98] on button "button" at bounding box center [528, 101] width 17 height 16
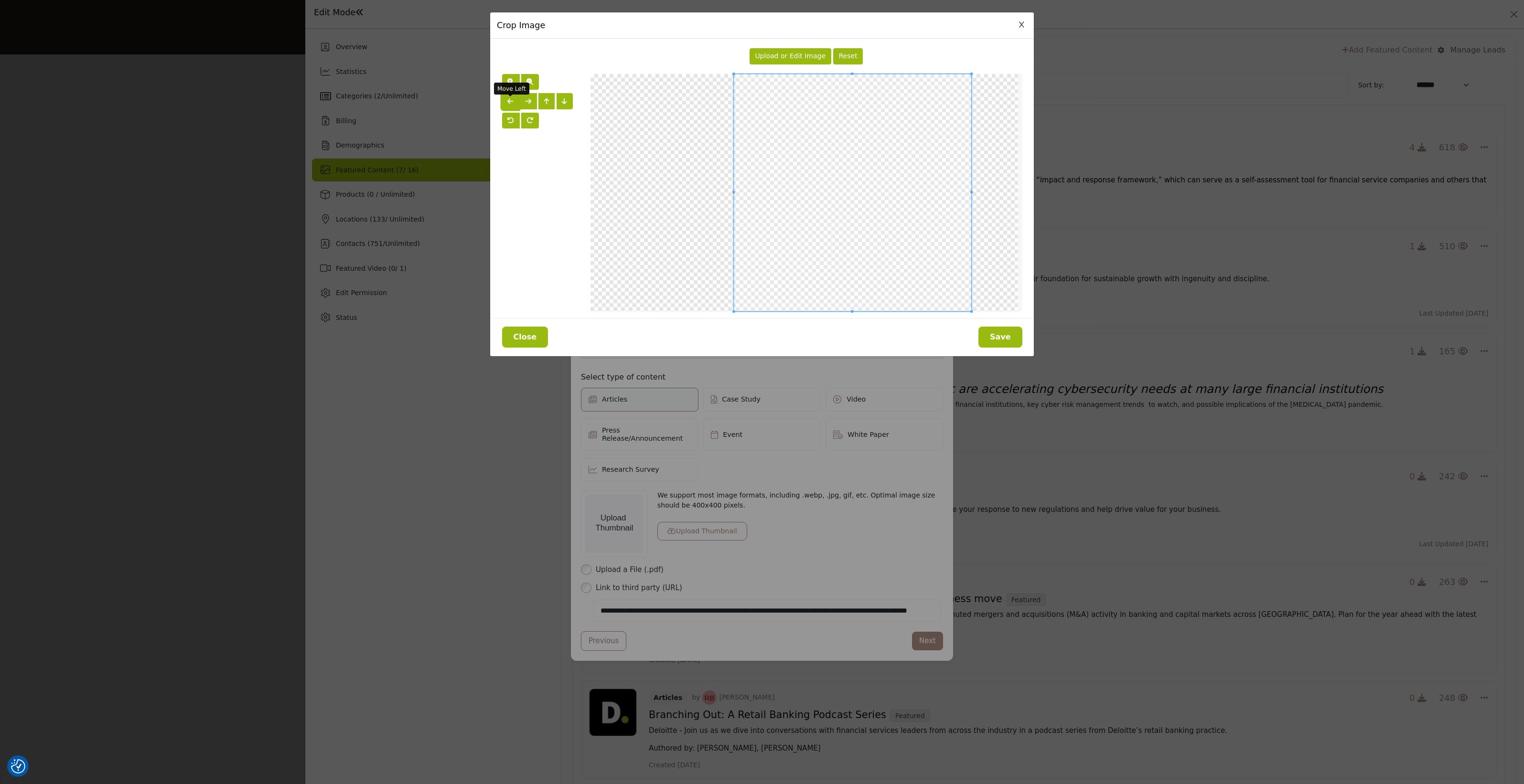
click at [512, 103] on span "button" at bounding box center [511, 101] width 6 height 7
click at [993, 332] on button "Save" at bounding box center [1000, 337] width 44 height 21
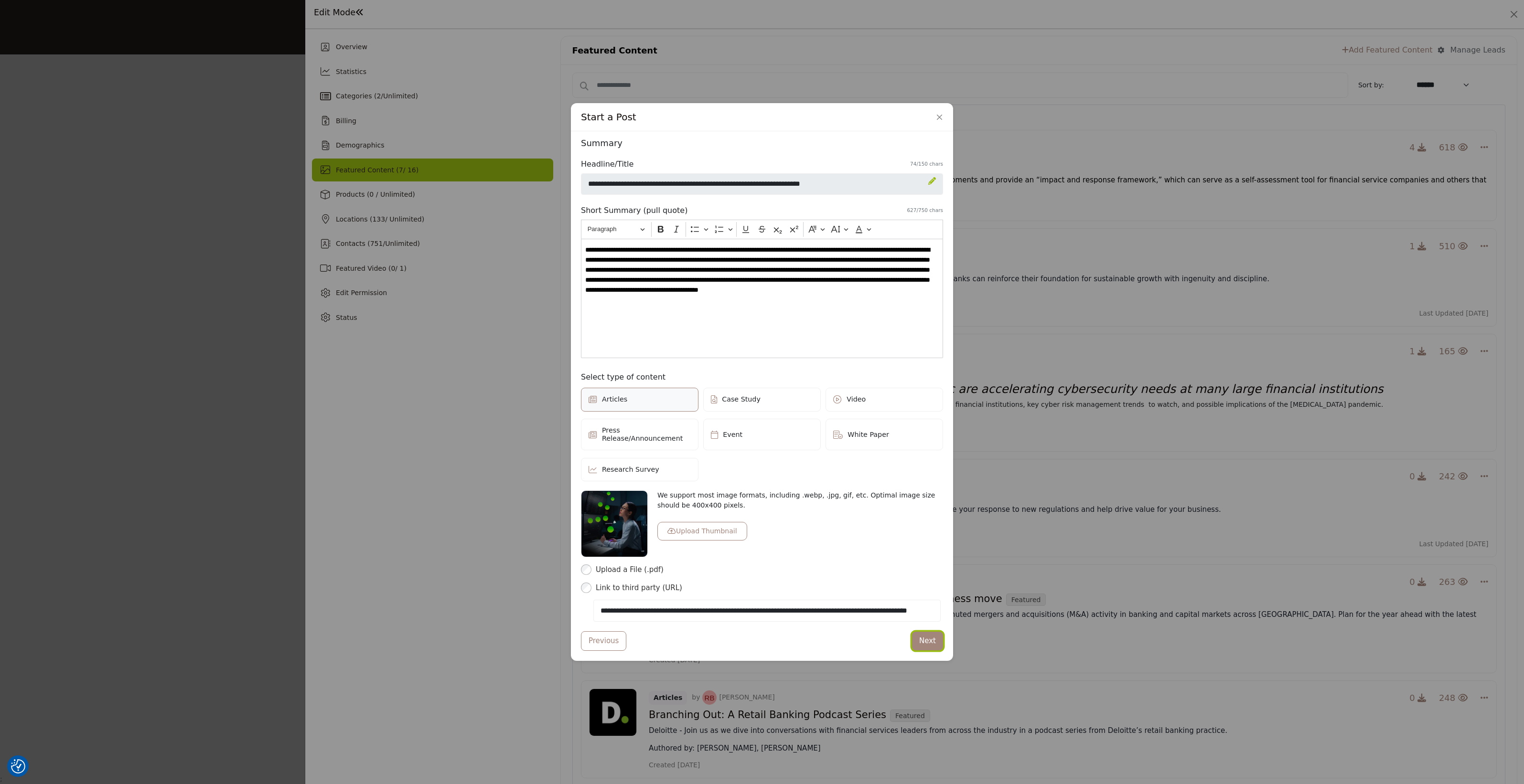
click at [915, 639] on button "Next" at bounding box center [928, 640] width 31 height 18
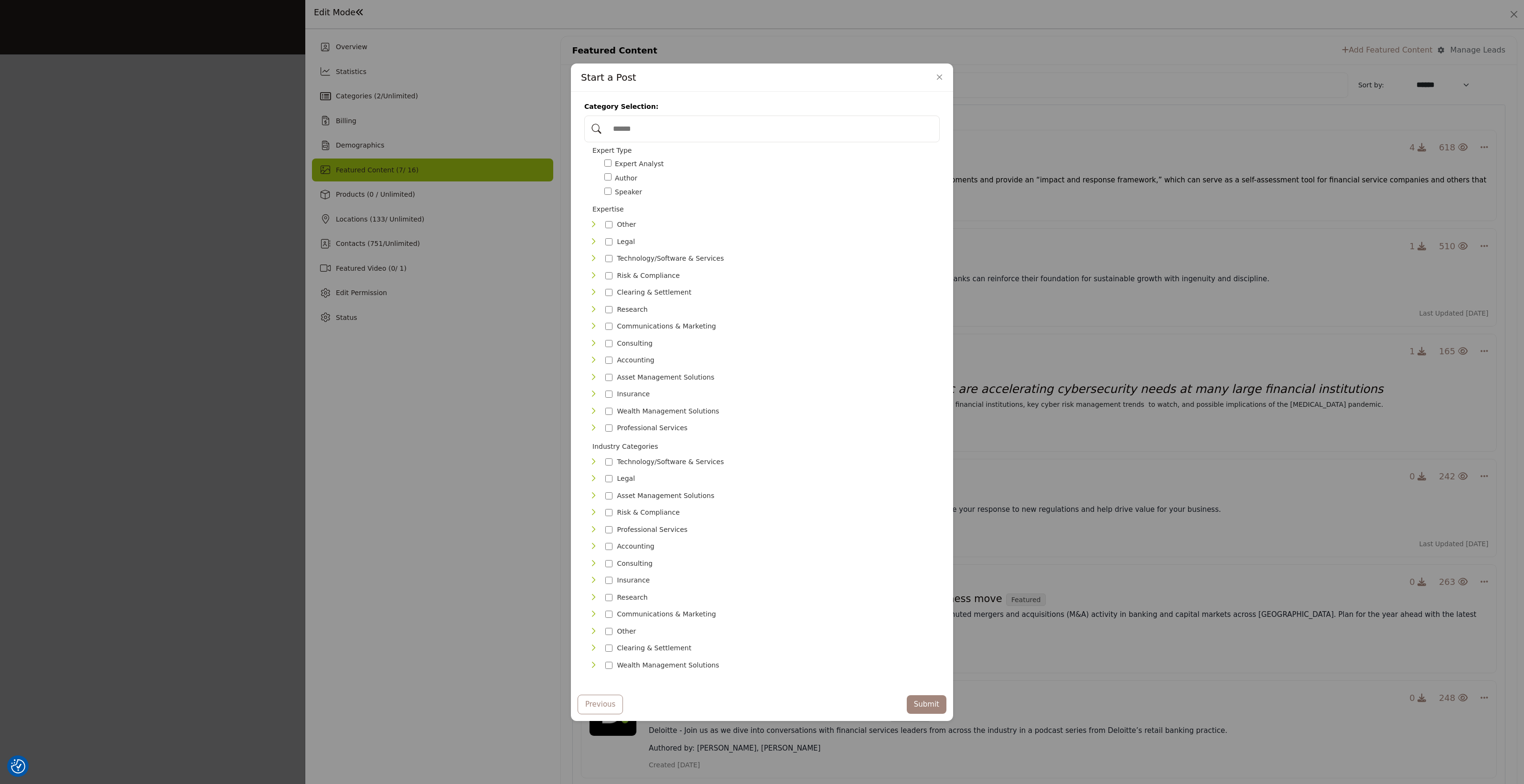
click at [590, 228] on icon "Toggle Category" at bounding box center [593, 224] width 8 height 8
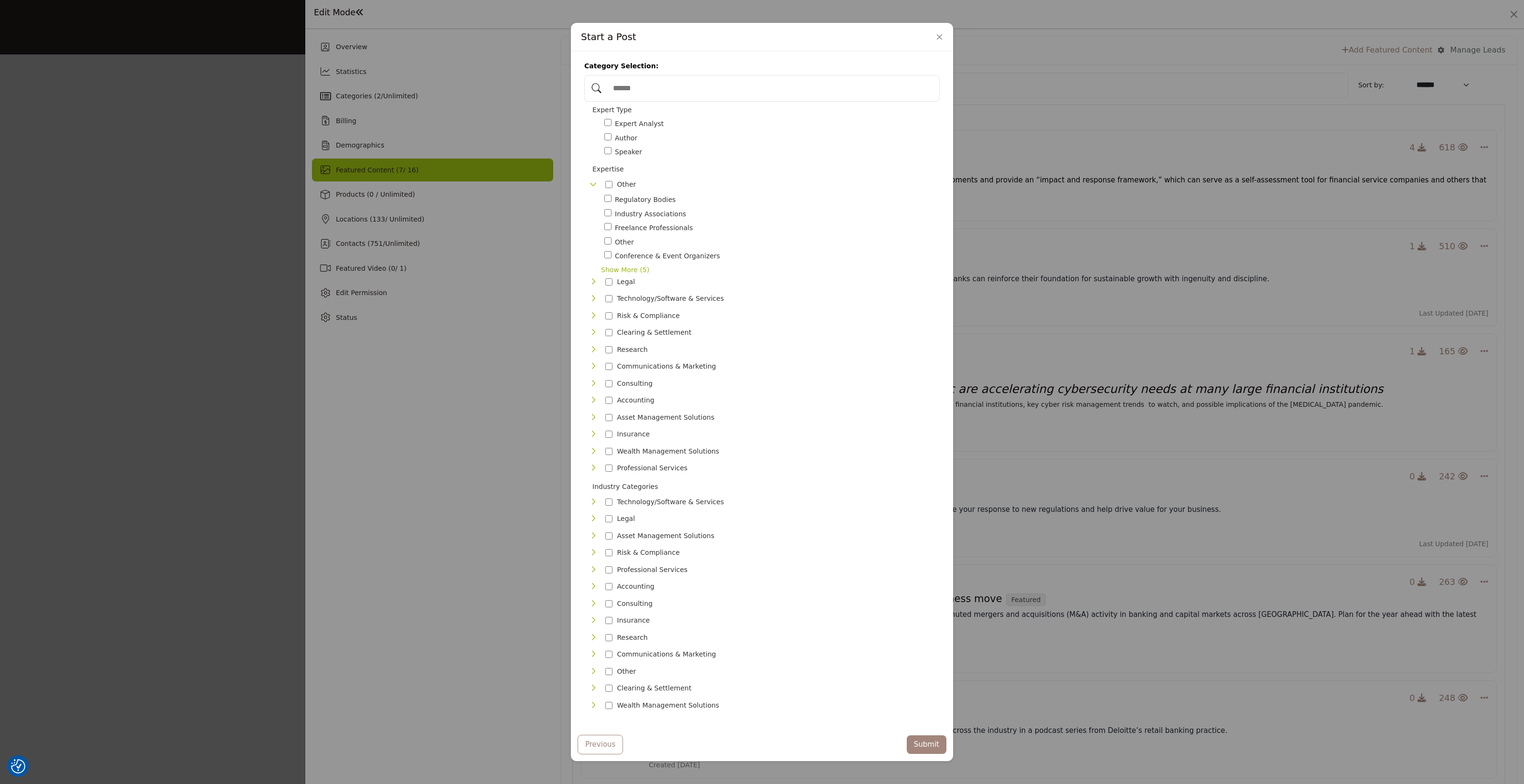
click at [589, 188] on icon "Toggle Category" at bounding box center [593, 184] width 8 height 8
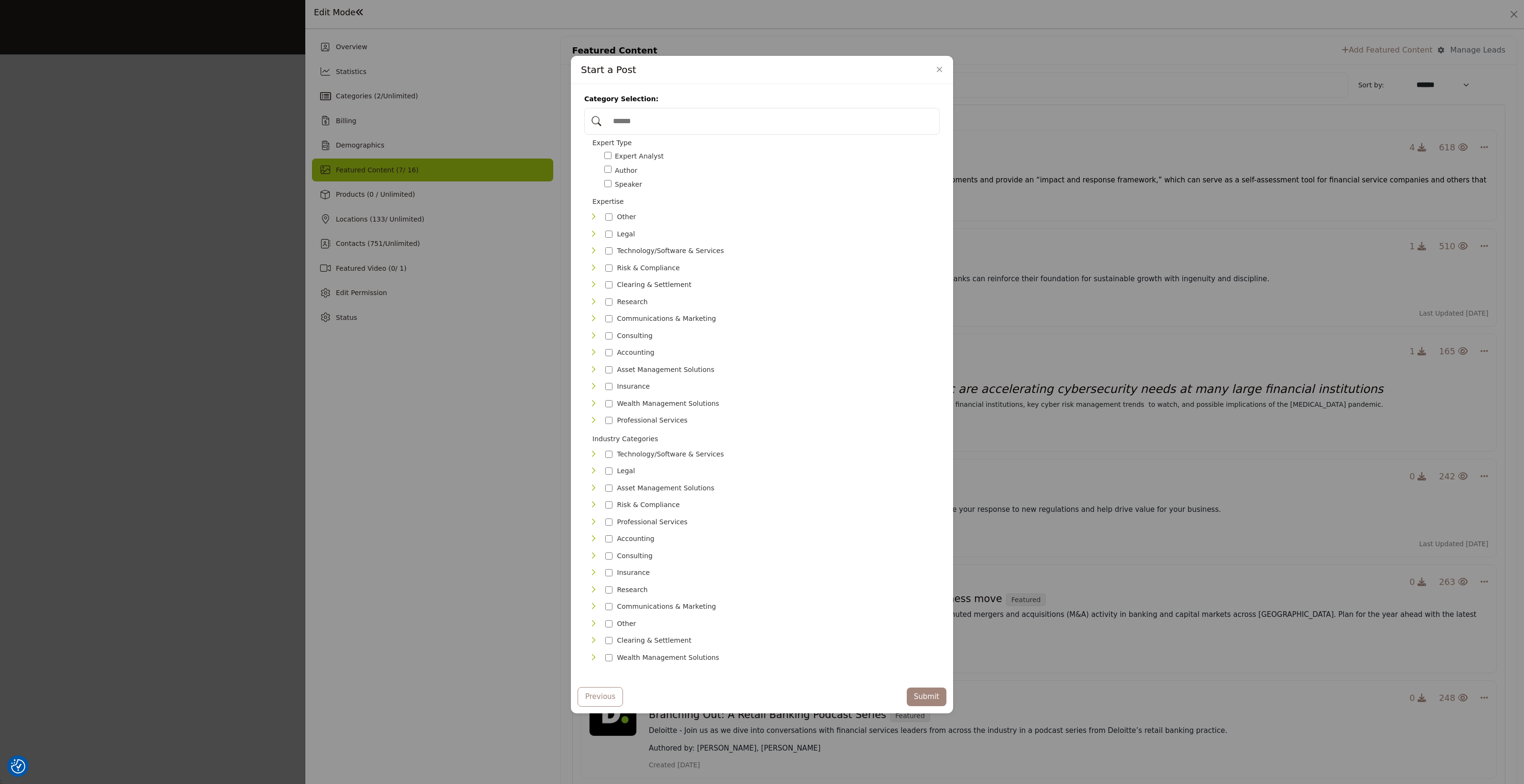
scroll to position [10, 0]
click at [592, 516] on icon "Toggle Category" at bounding box center [593, 519] width 8 height 8
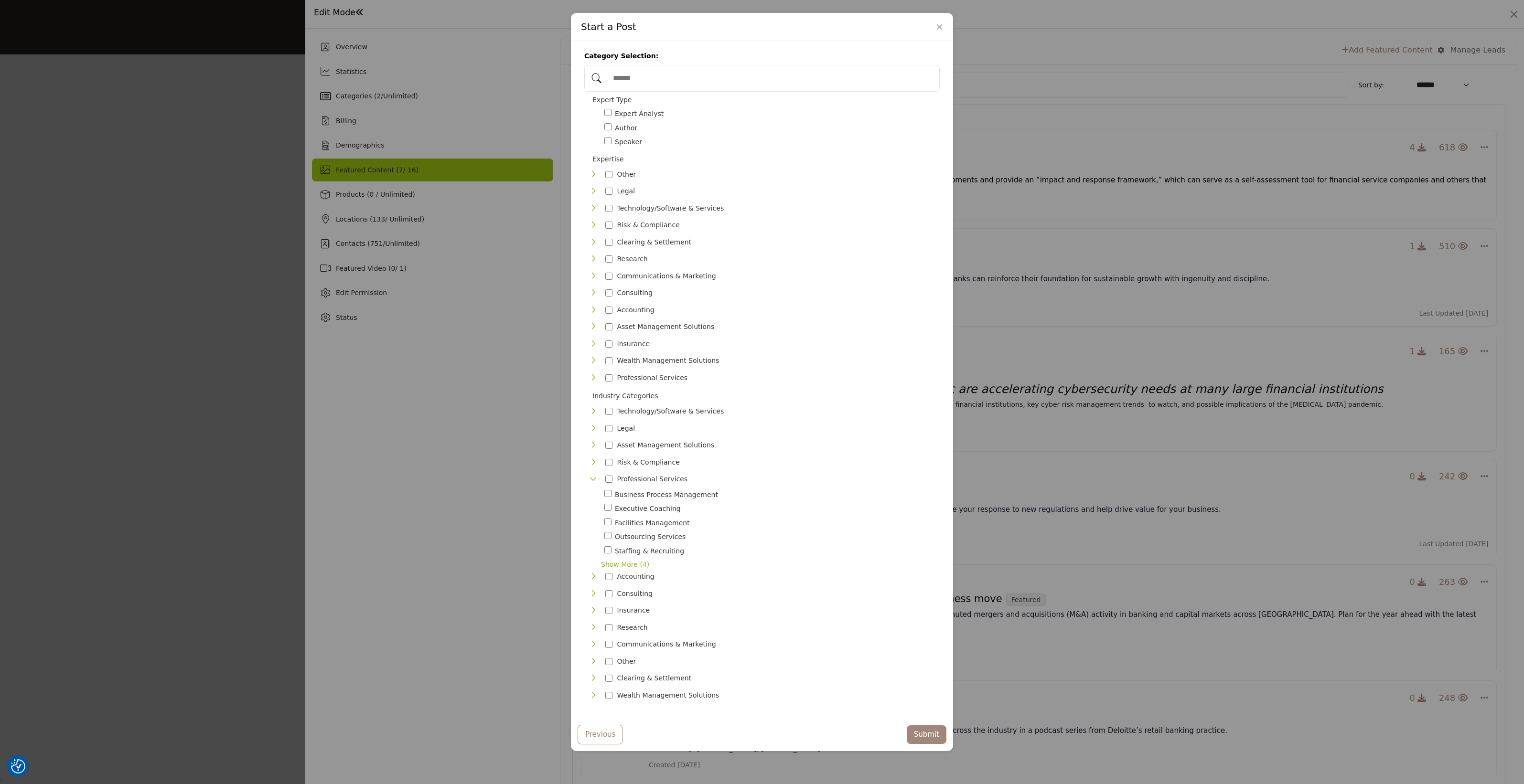
click at [591, 477] on icon "Toggle Category" at bounding box center [593, 478] width 8 height 8
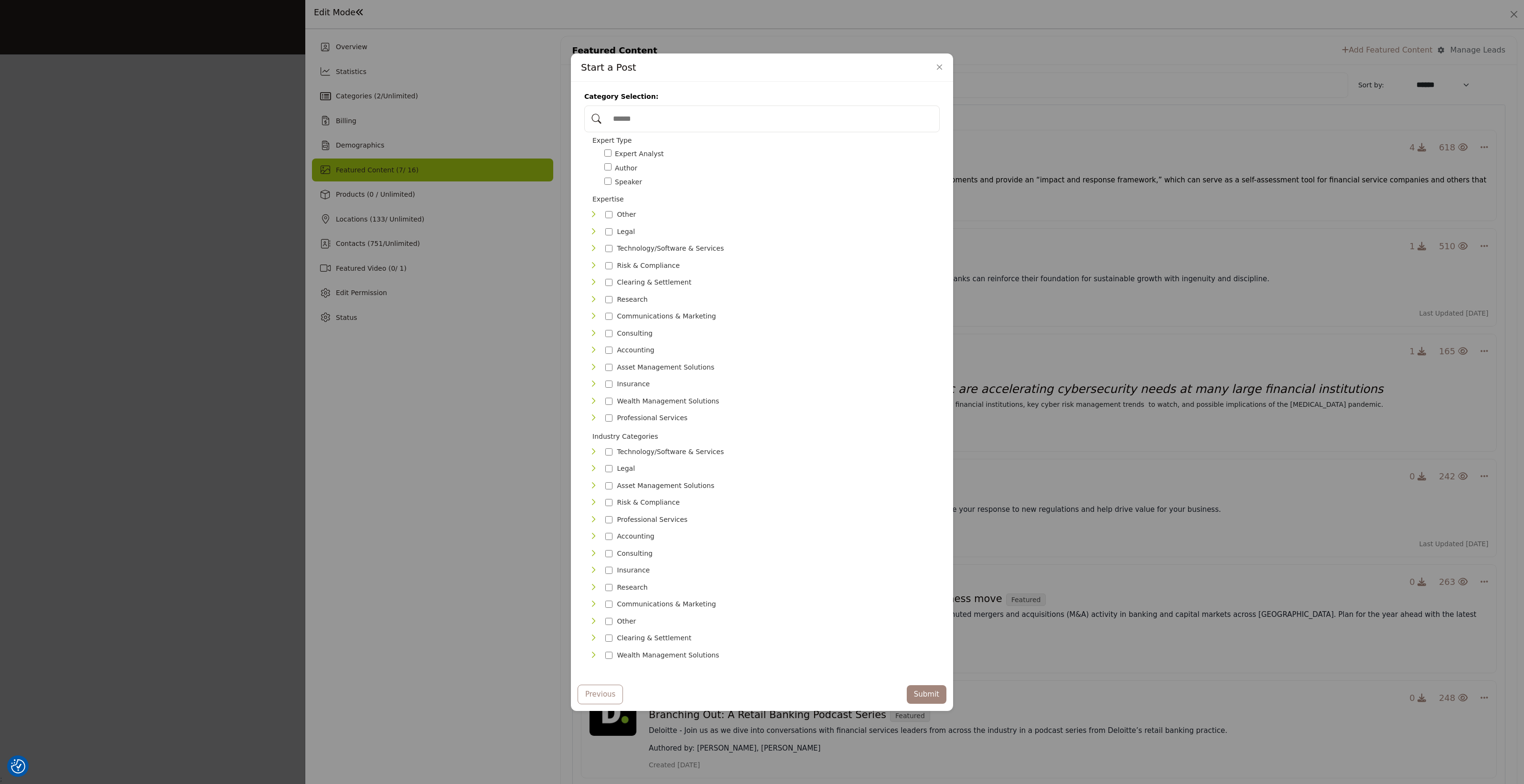
click at [589, 584] on icon "Toggle Category" at bounding box center [593, 587] width 8 height 8
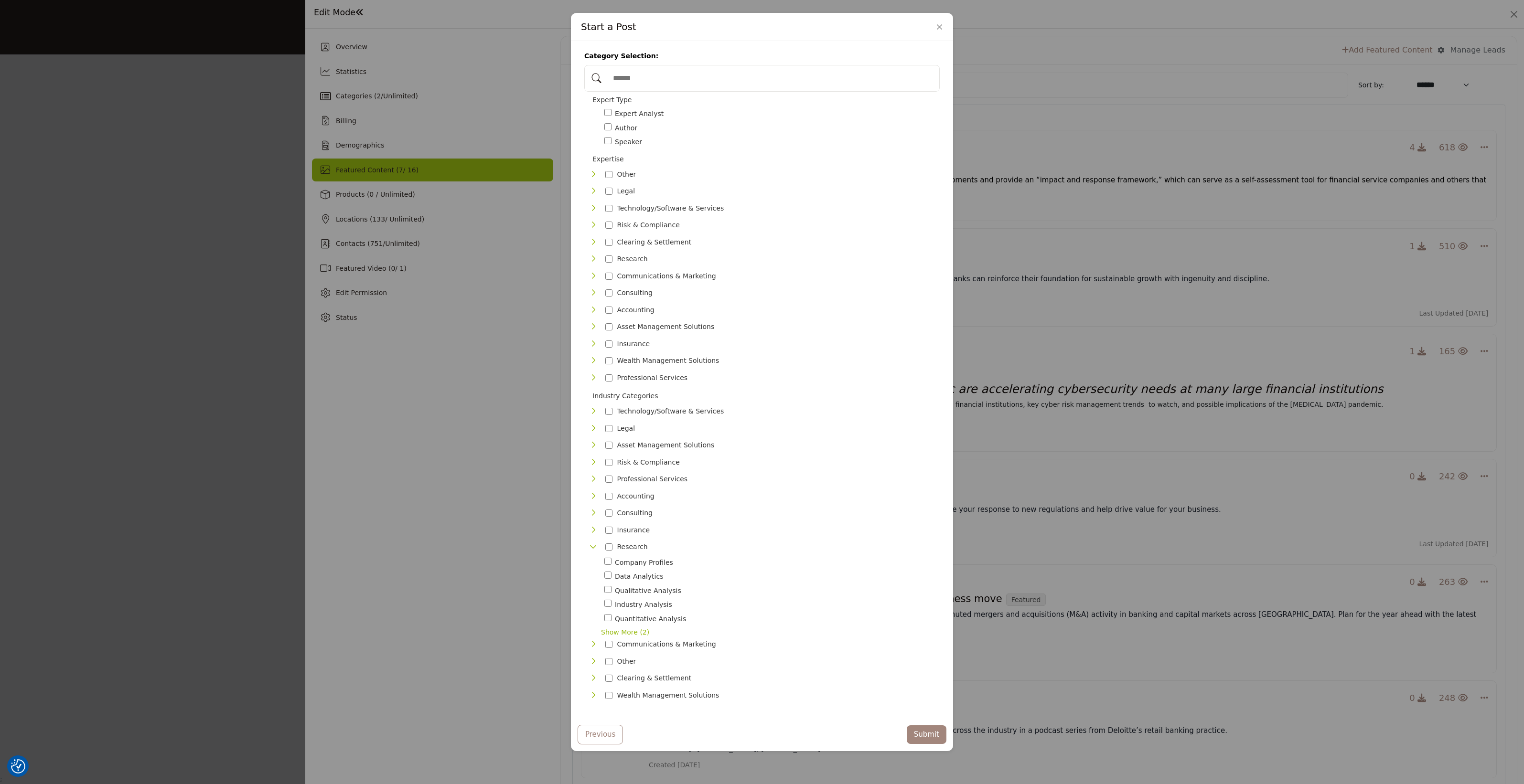
click at [589, 543] on icon "Toggle Category" at bounding box center [593, 546] width 8 height 8
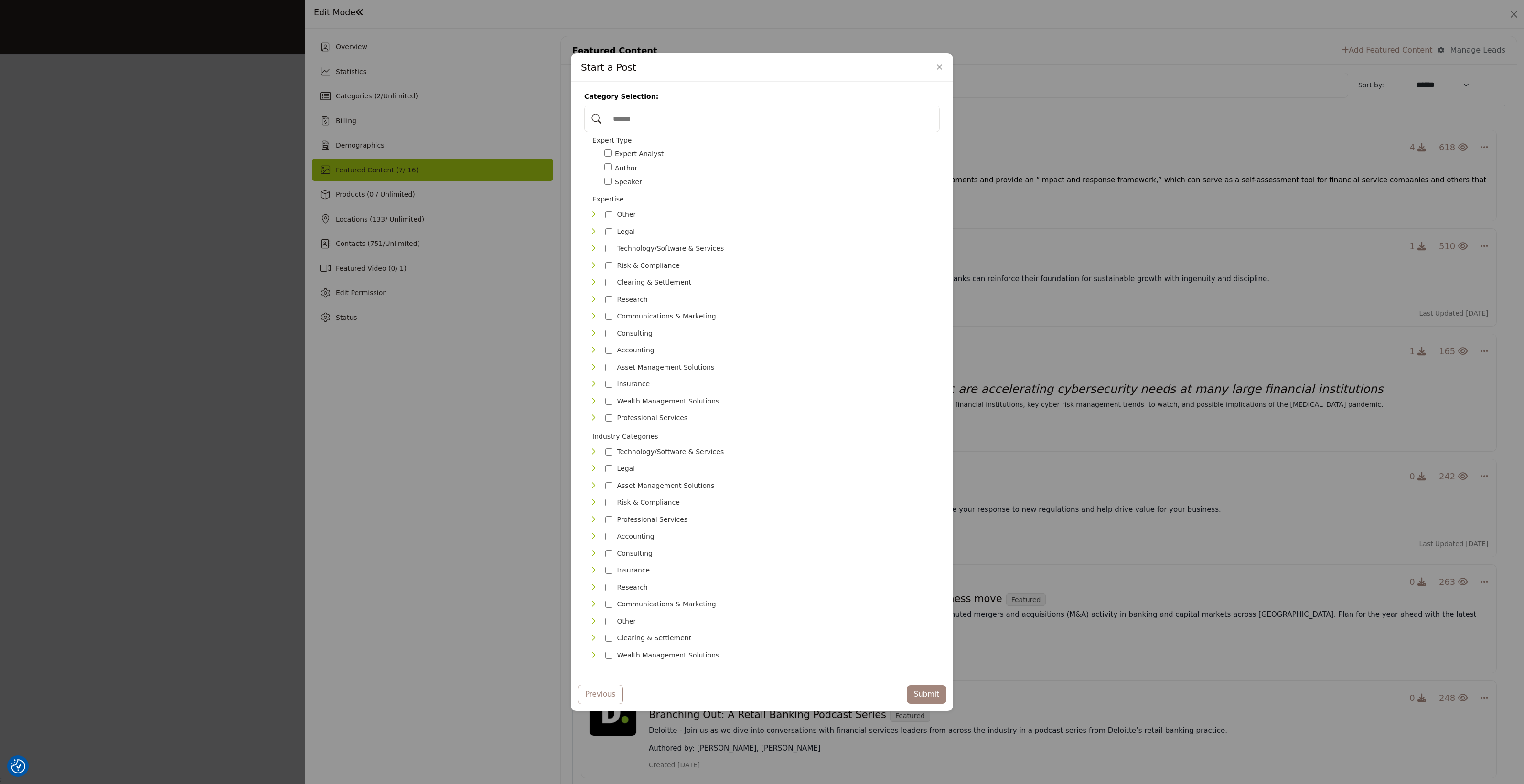
click at [589, 617] on icon "Toggle Category" at bounding box center [593, 621] width 8 height 8
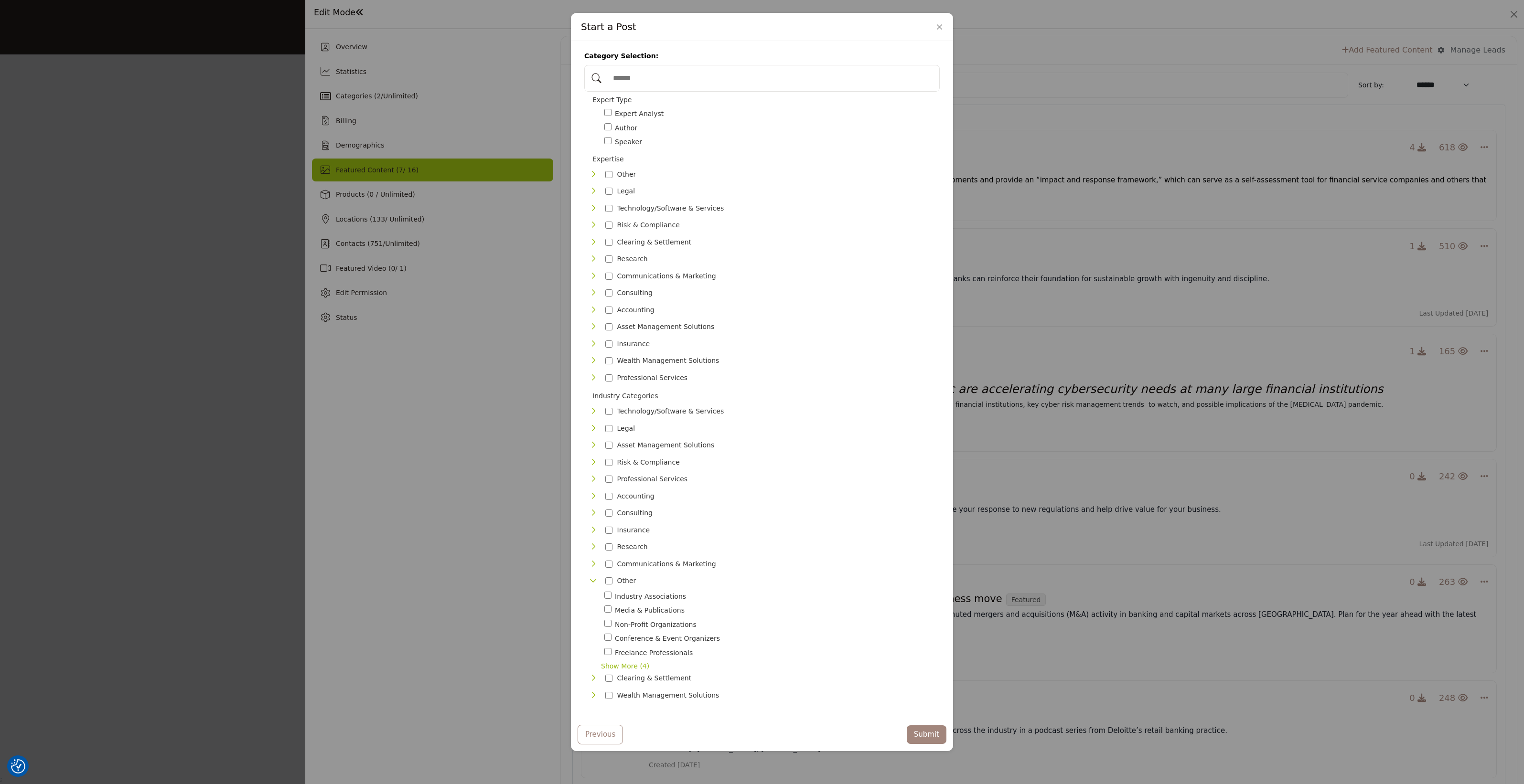
click at [590, 576] on icon "Toggle Category" at bounding box center [593, 580] width 8 height 8
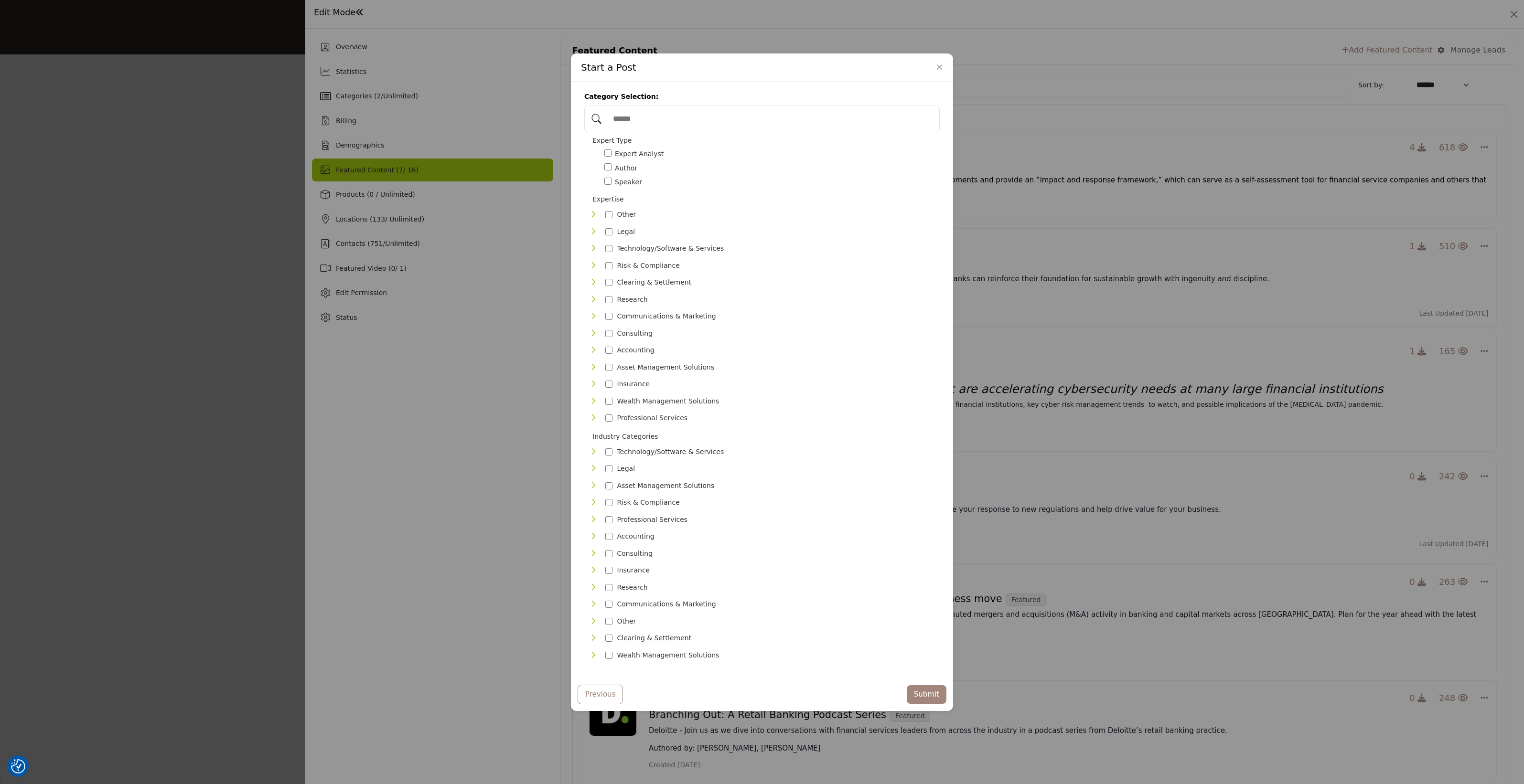
click at [590, 634] on icon "Toggle Category" at bounding box center [593, 637] width 8 height 8
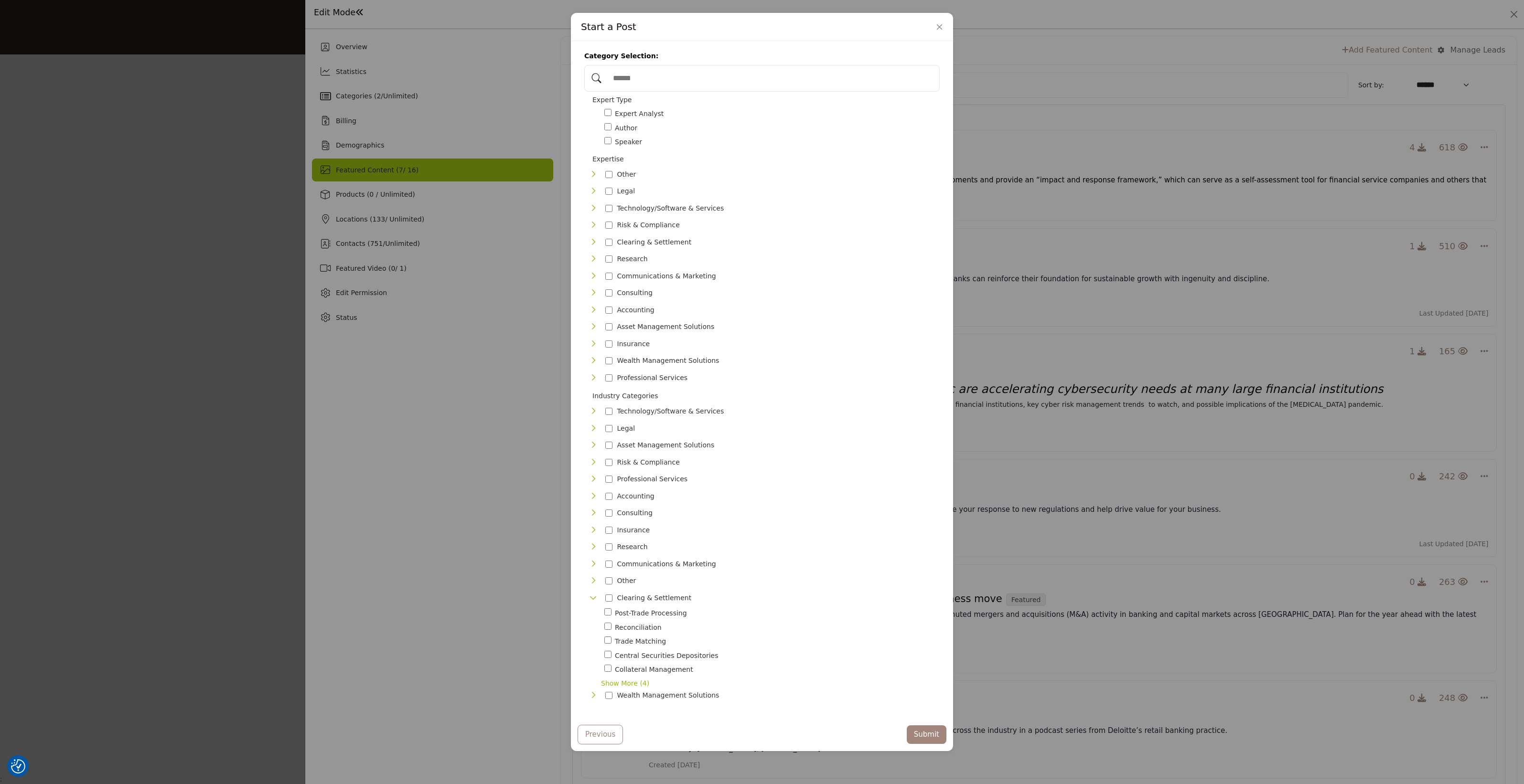
click at [592, 594] on icon "Toggle Category" at bounding box center [593, 598] width 8 height 8
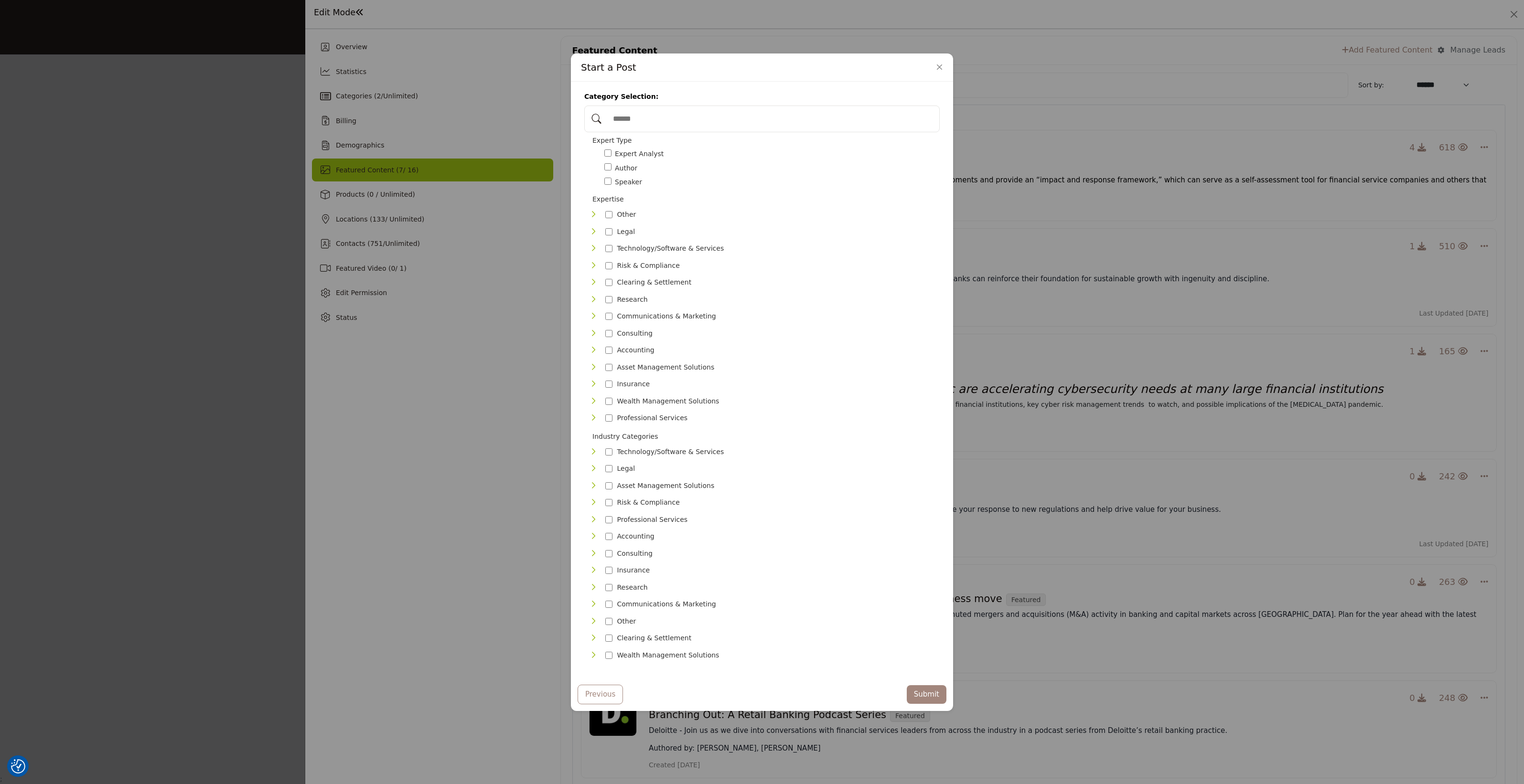
click at [589, 651] on icon "Toggle Category" at bounding box center [593, 655] width 8 height 8
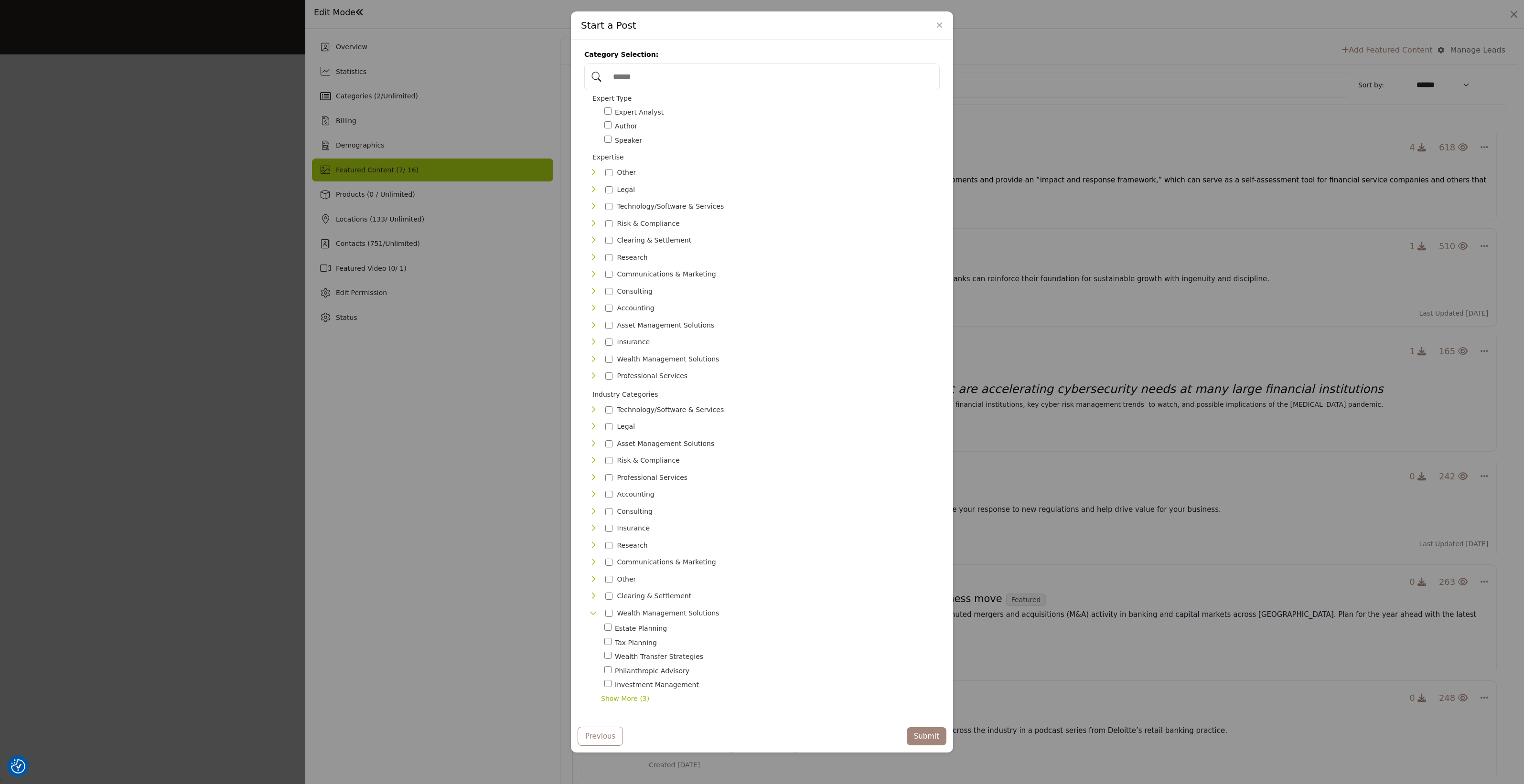
click at [589, 609] on icon "Toggle Category" at bounding box center [593, 613] width 8 height 8
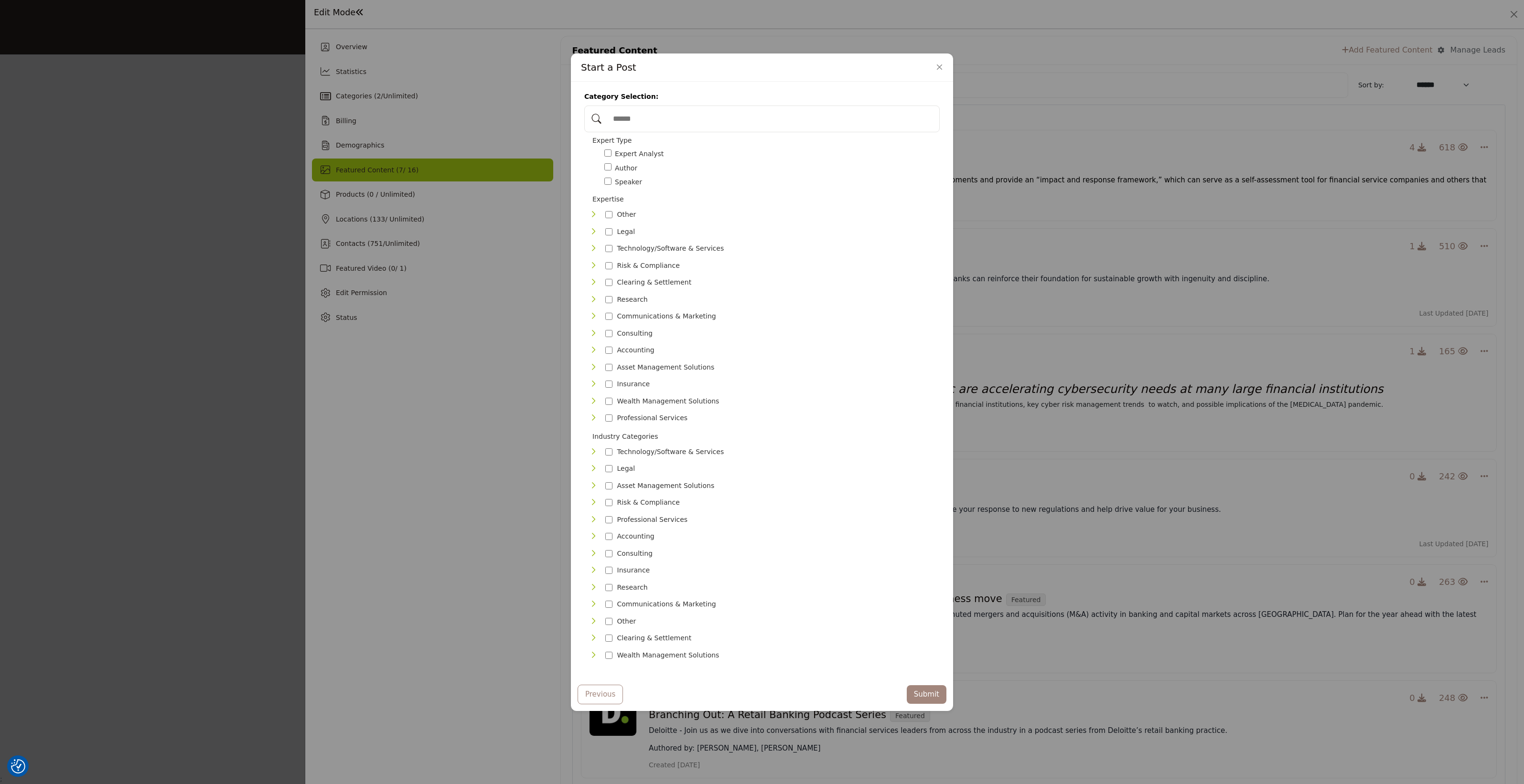
click at [595, 368] on div "Asset Management Solutions 18" at bounding box center [654, 367] width 130 height 14
click at [591, 365] on div "Toggle Category" at bounding box center [593, 367] width 8 height 11
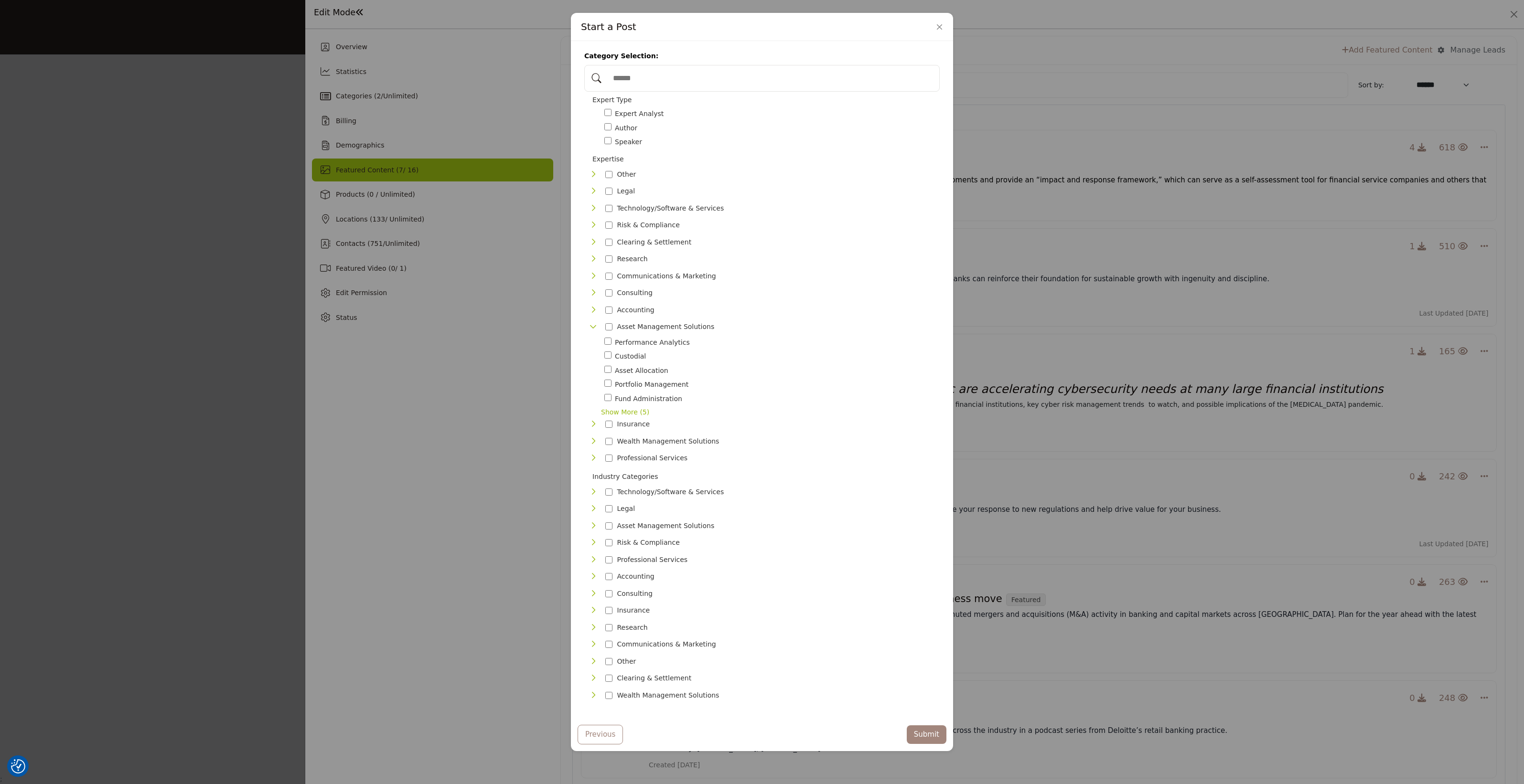
click at [592, 333] on div "Asset Management Solutions 18" at bounding box center [654, 326] width 130 height 14
click at [592, 178] on icon "Toggle Category" at bounding box center [593, 174] width 8 height 8
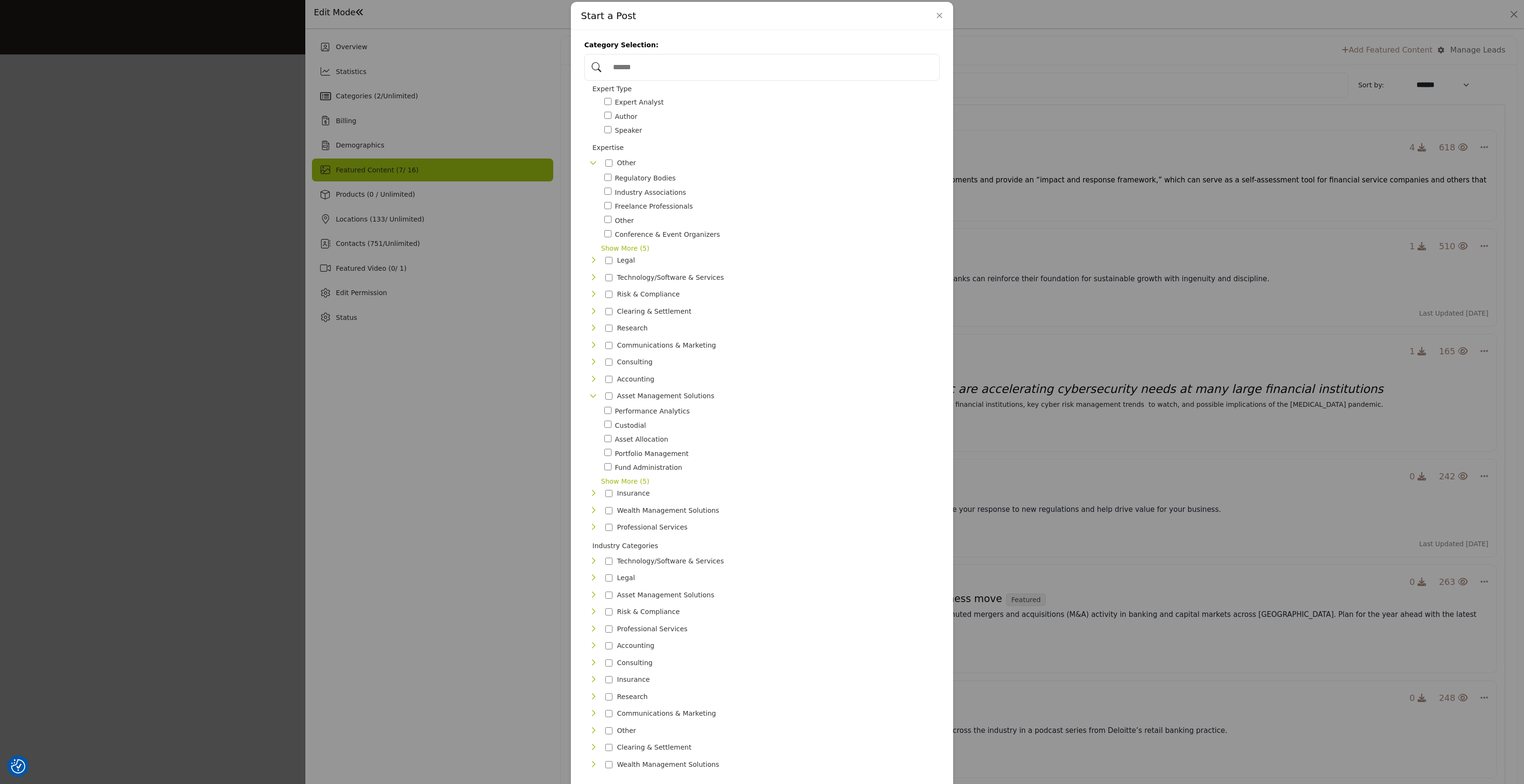
click at [586, 253] on div "Other 31 Show More (5) Show Less (5)" at bounding box center [763, 345] width 354 height 378
click at [605, 223] on div "Toggle Category" at bounding box center [608, 221] width 7 height 11
click at [590, 394] on div "Toggle Category" at bounding box center [593, 396] width 8 height 11
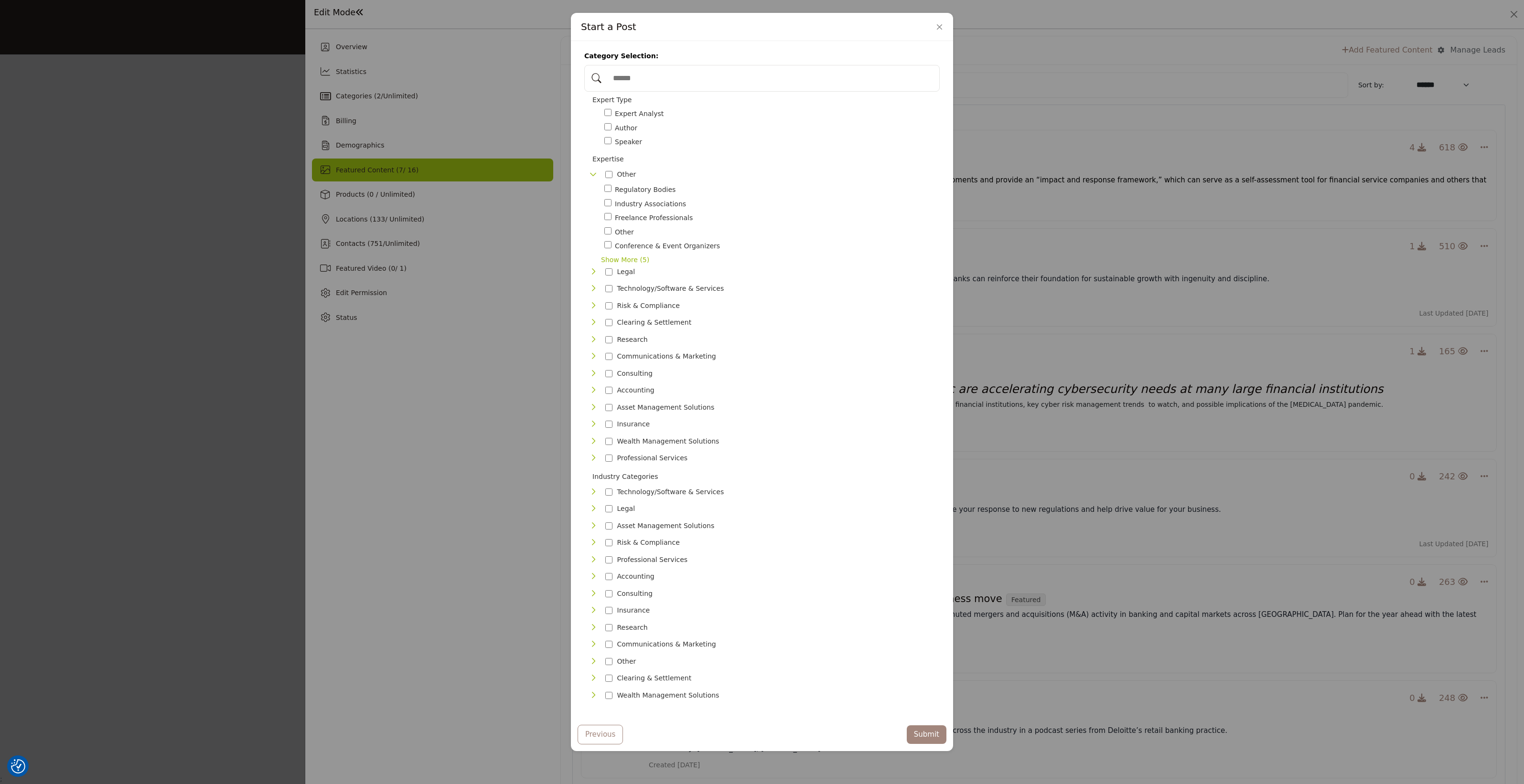
click at [591, 458] on icon "Toggle Category" at bounding box center [593, 458] width 8 height 8
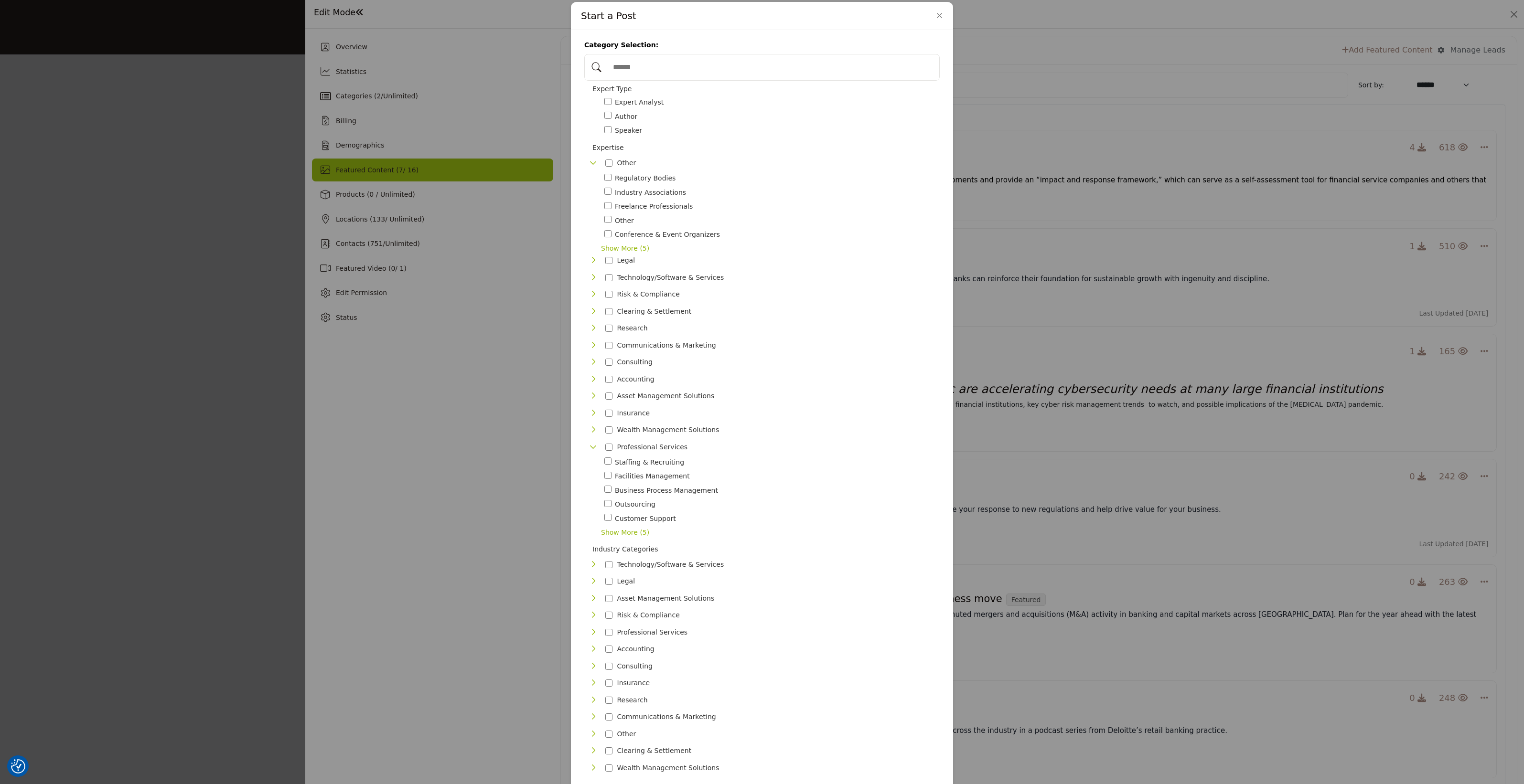
click at [631, 527] on span "Show More (5)" at bounding box center [770, 532] width 339 height 10
click at [590, 443] on icon "Toggle Category" at bounding box center [593, 446] width 8 height 8
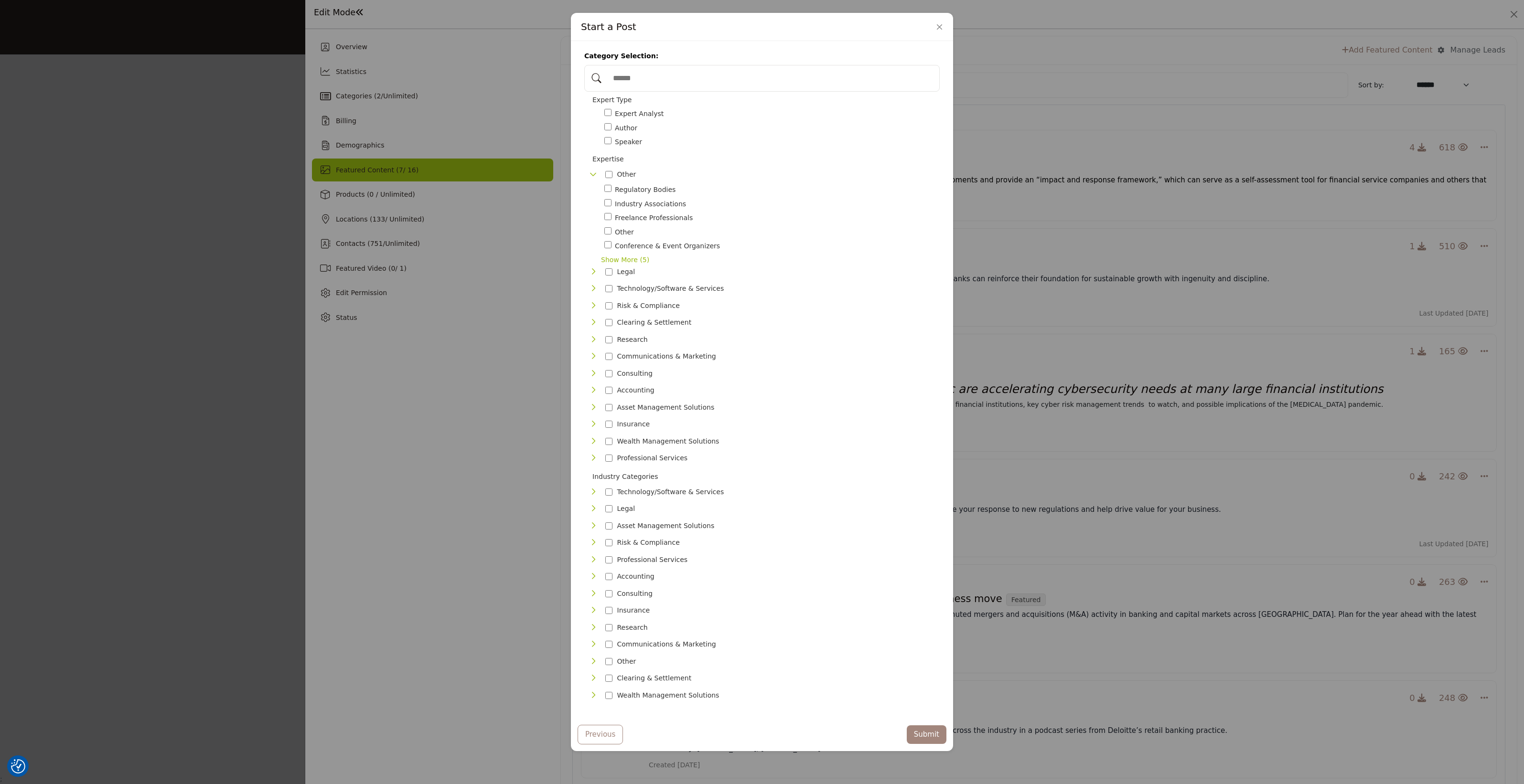
click at [589, 309] on icon "Toggle Category" at bounding box center [593, 305] width 8 height 8
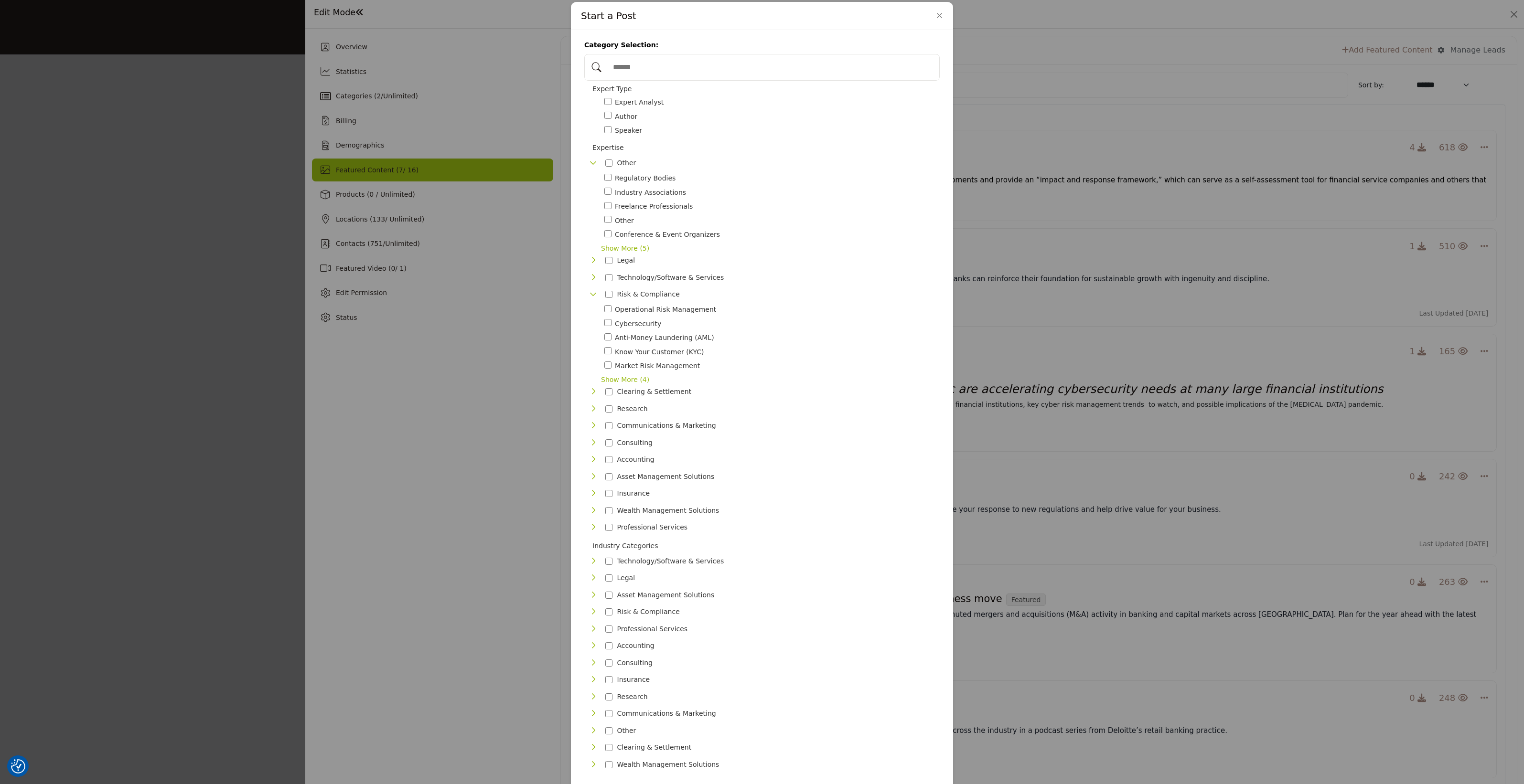
click at [611, 375] on span "Show More (4)" at bounding box center [770, 380] width 339 height 10
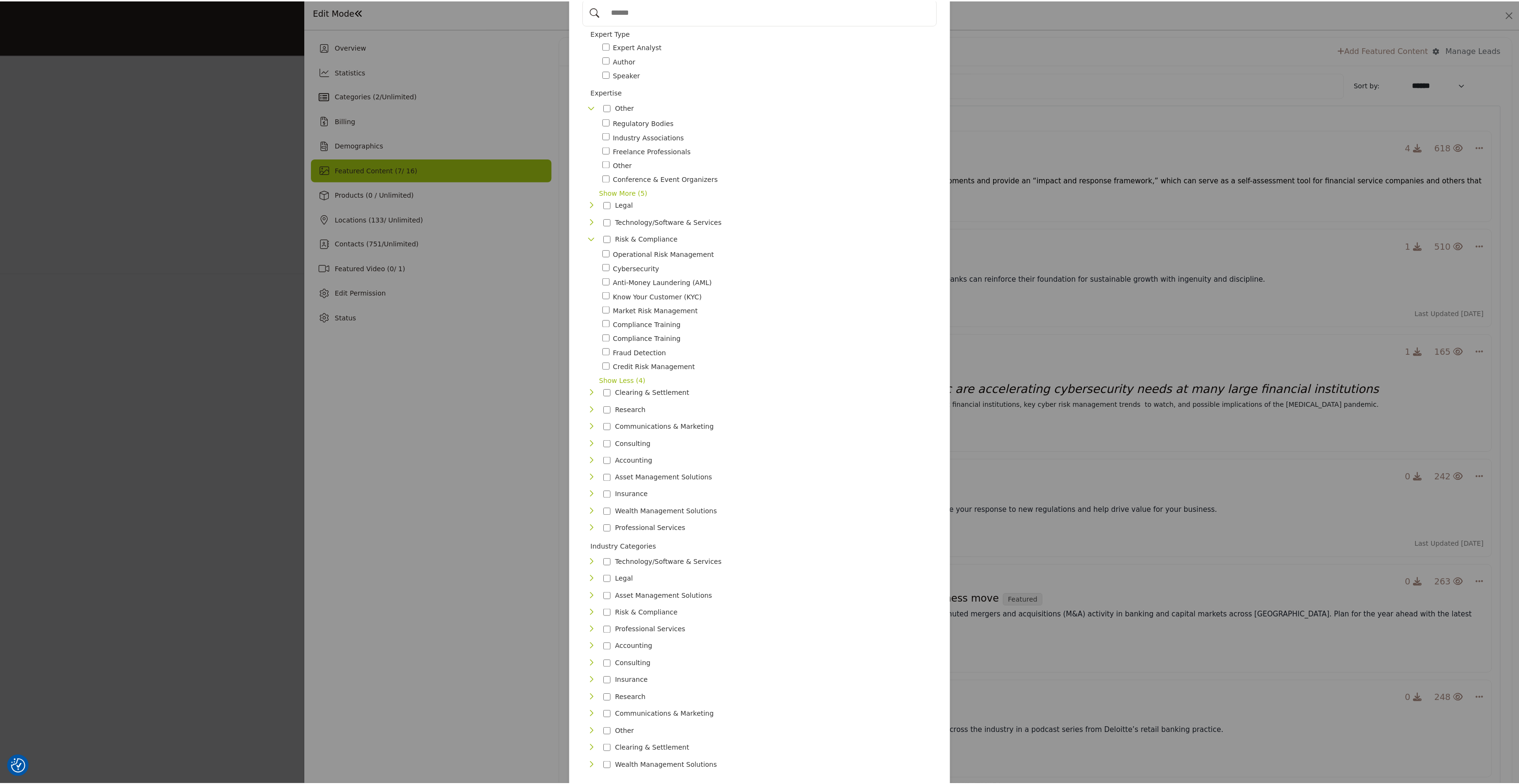
scroll to position [105, 0]
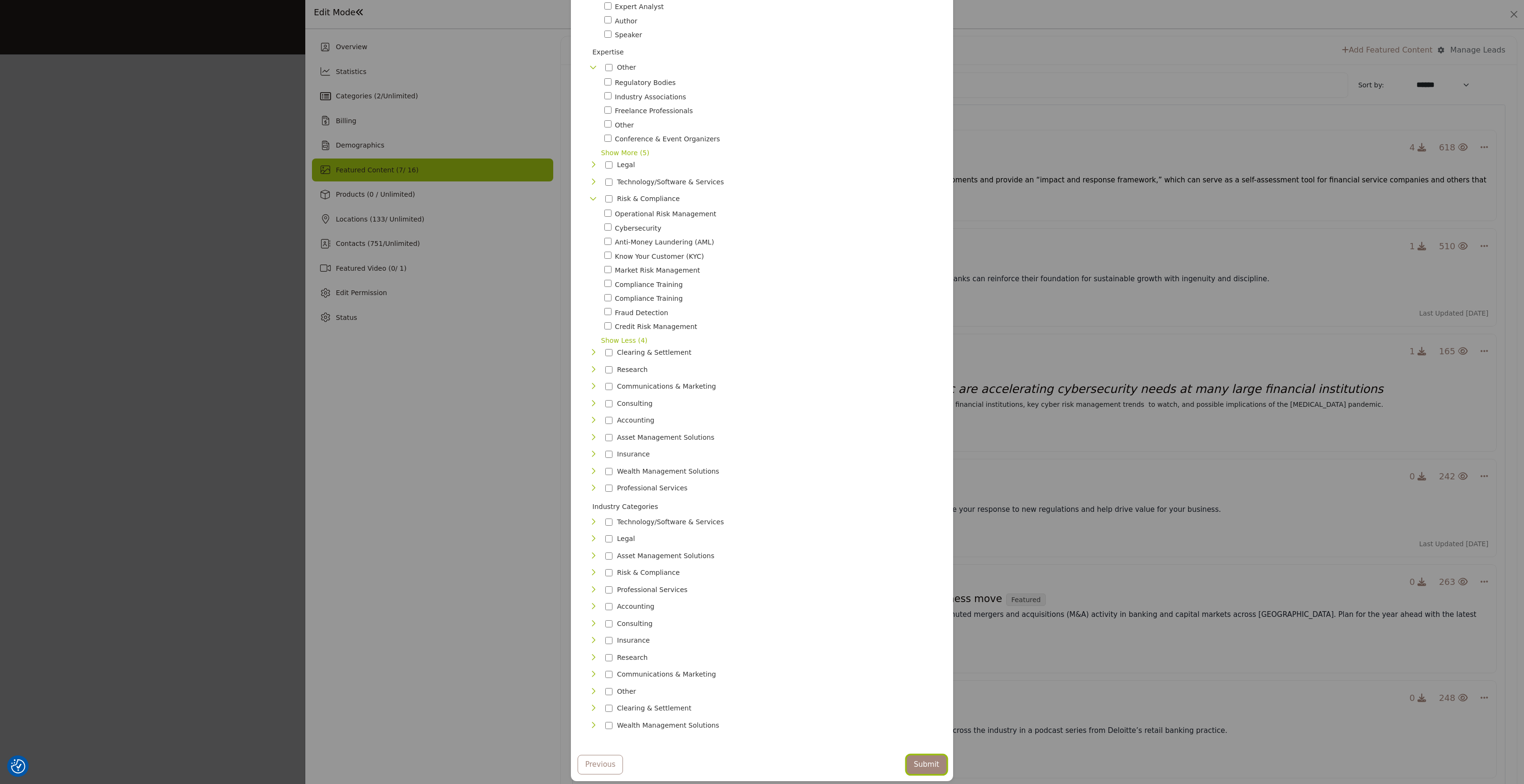
click at [934, 756] on button "Submit" at bounding box center [926, 764] width 40 height 18
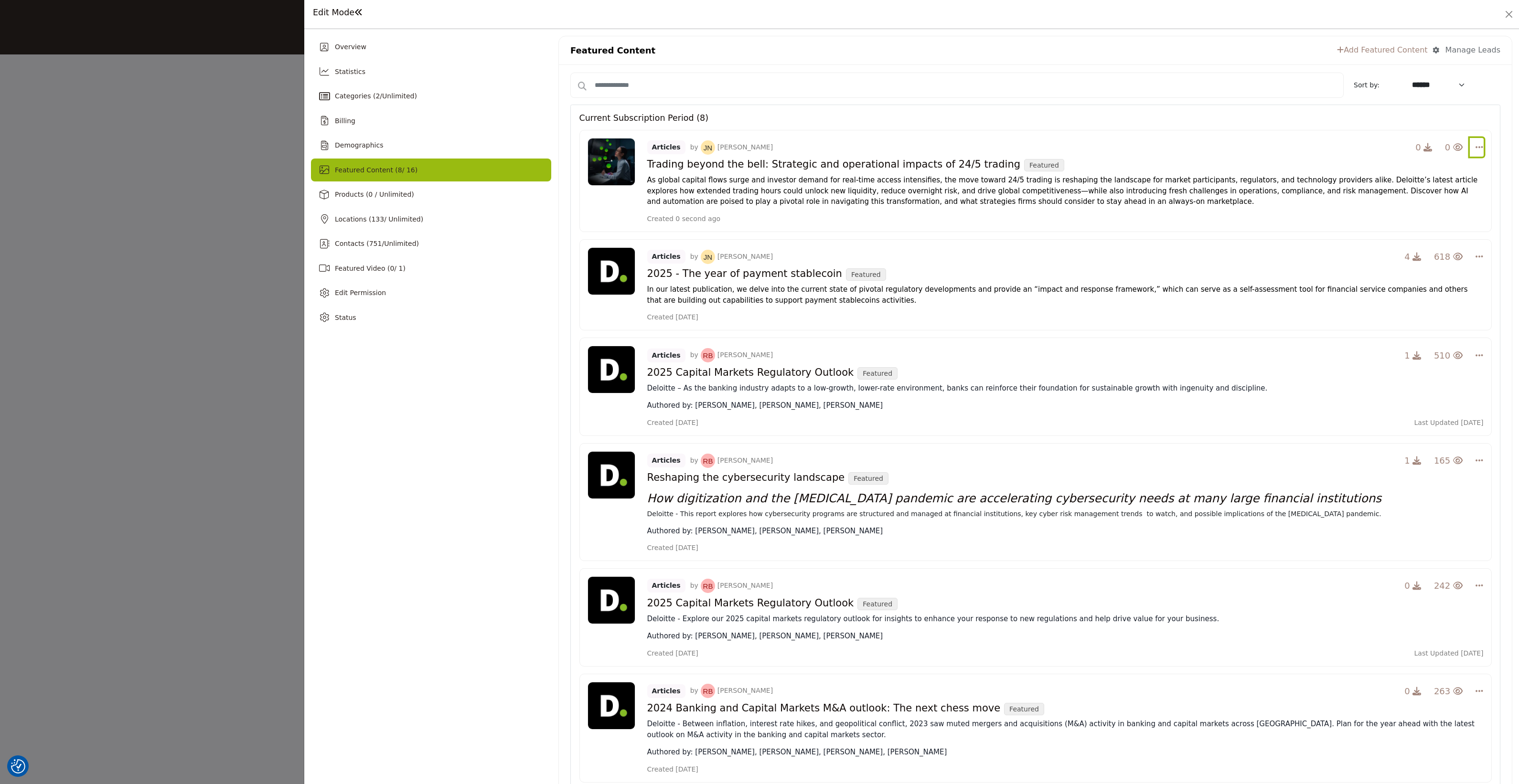
click at [1475, 148] on icon "Select Dropdown Options" at bounding box center [1479, 147] width 8 height 9
click at [1245, 190] on span "As global capital flows surge and investor demand for real-time access intensif…" at bounding box center [1062, 190] width 830 height 30
